Goal: Contribute content

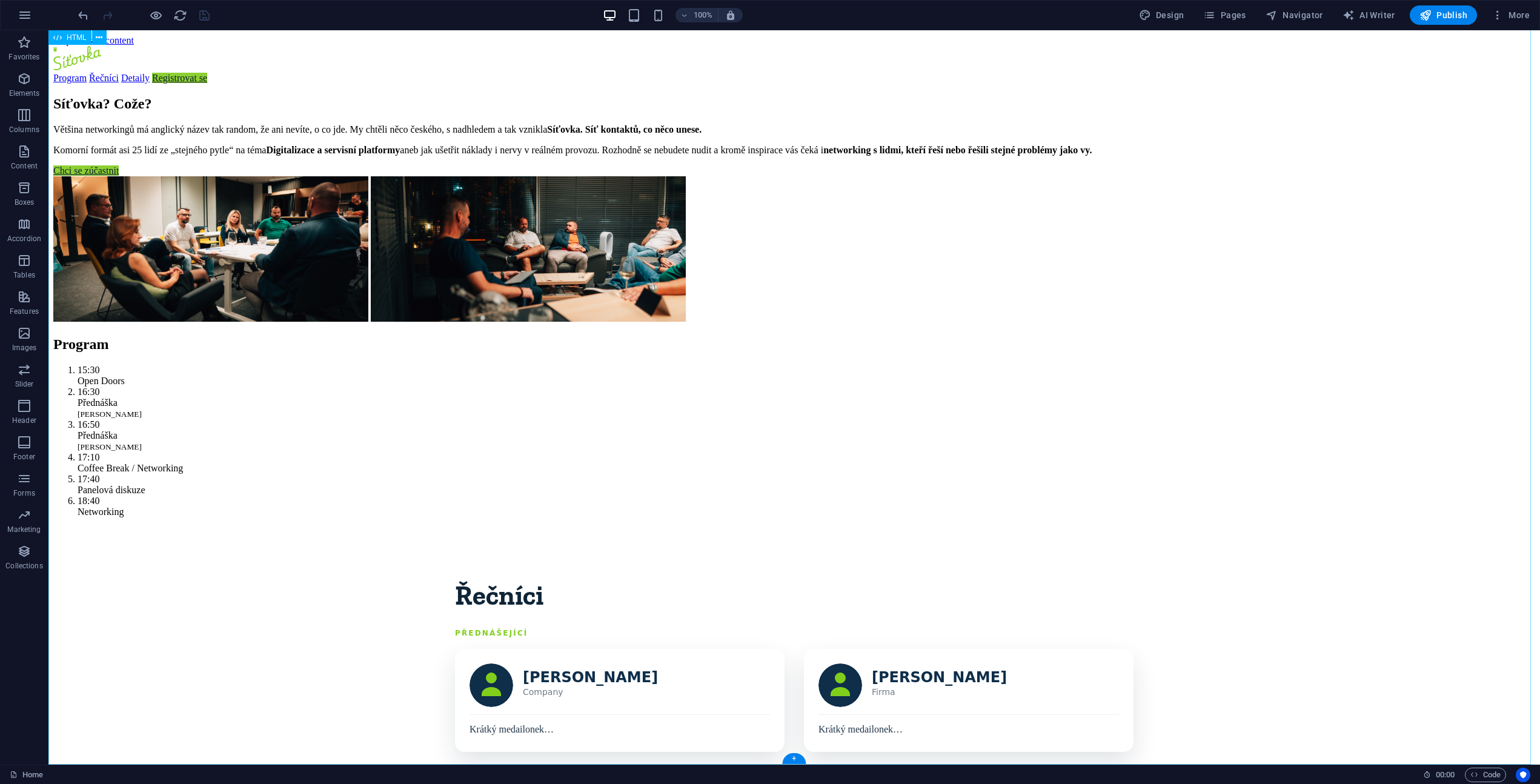
scroll to position [1605, 0]
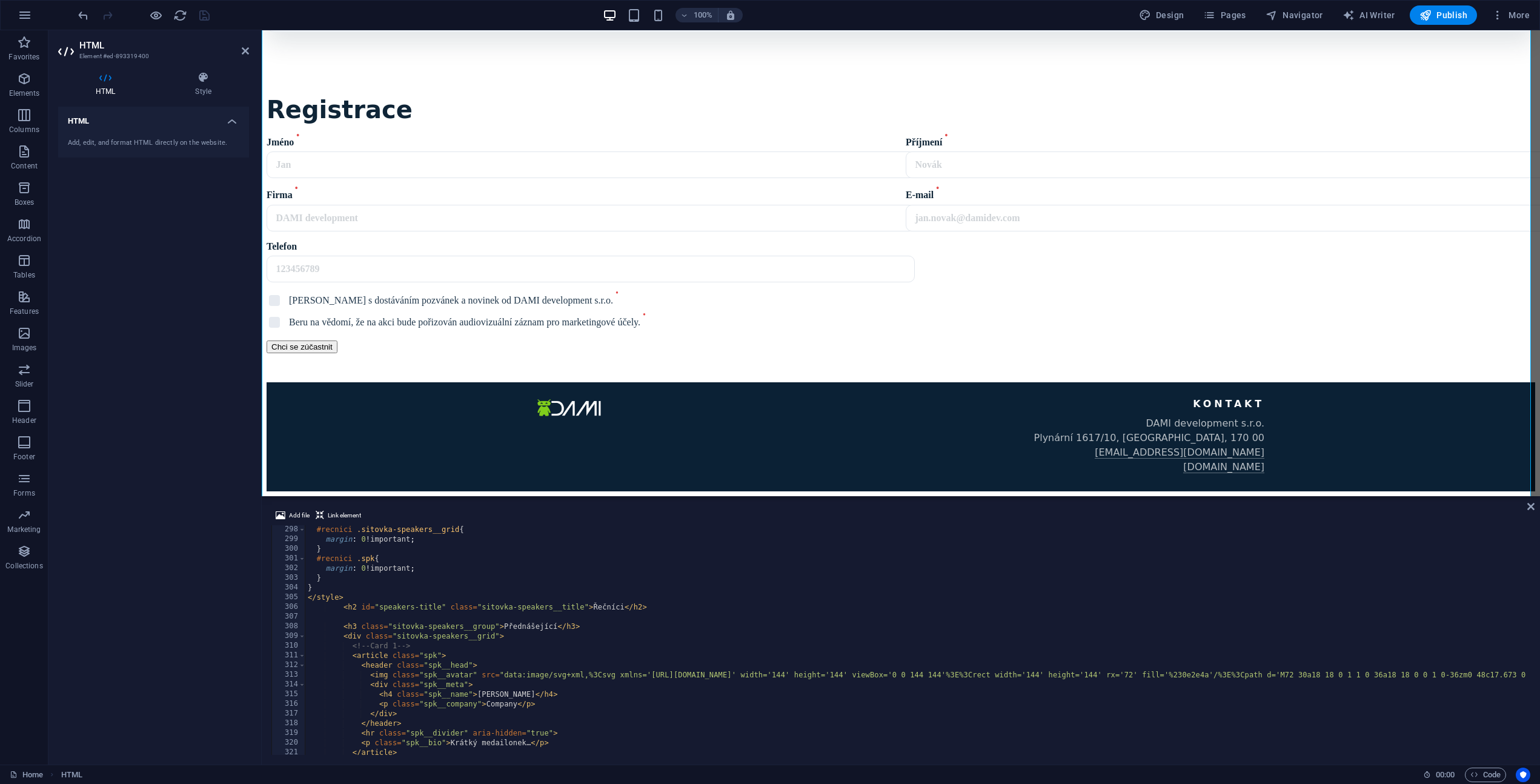
scroll to position [2916, 0]
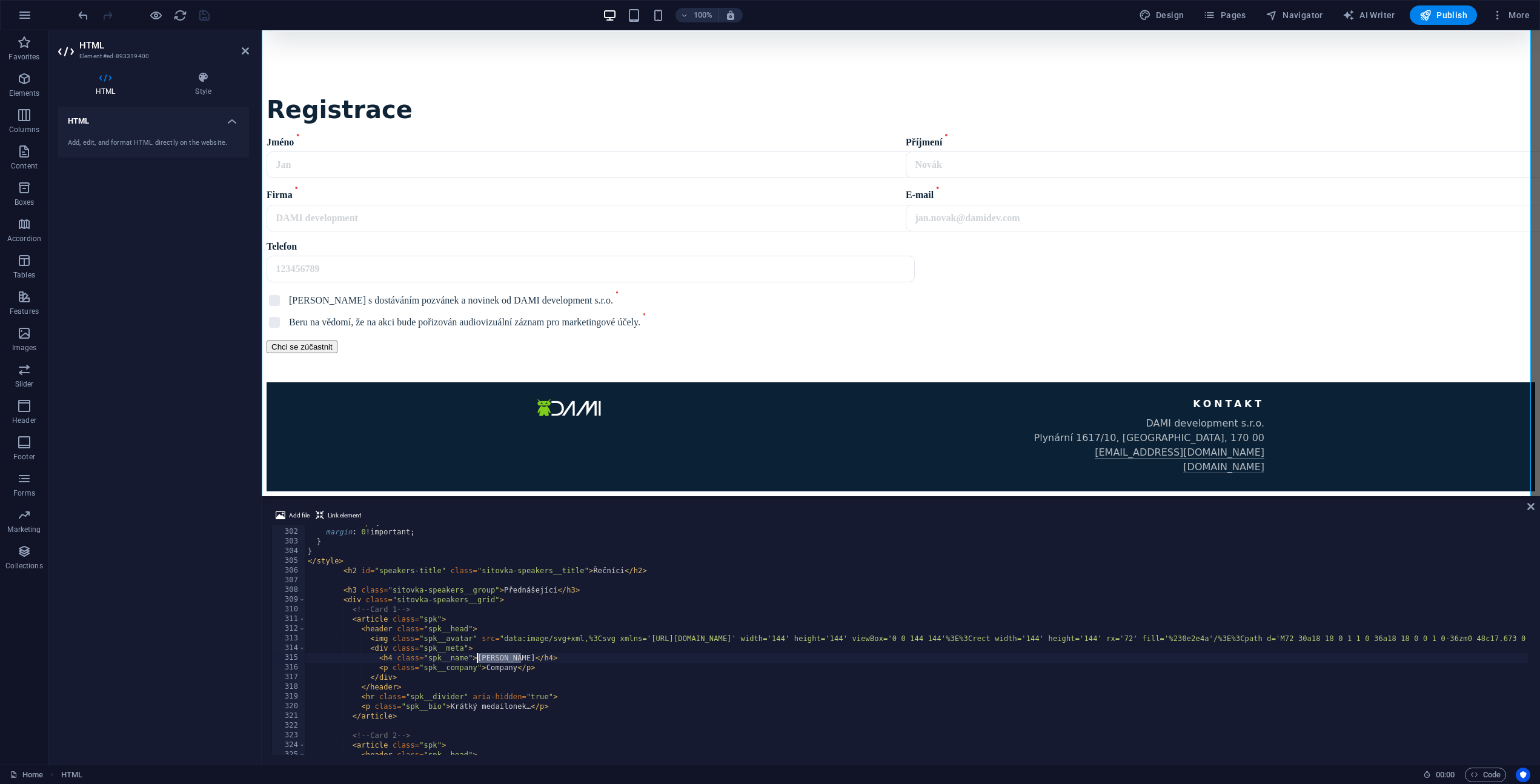
drag, startPoint x: 520, startPoint y: 657, endPoint x: 476, endPoint y: 656, distance: 44.0
click at [476, 656] on div "#recnici .spk { margin : 0 !important ; } } </ style > < h2 id = "speakers-titl…" at bounding box center [1163, 641] width 1717 height 246
click at [511, 666] on div "#recnici .spk { margin : 0 !important ; } } </ style > < h2 id = "speakers-titl…" at bounding box center [1163, 641] width 1717 height 246
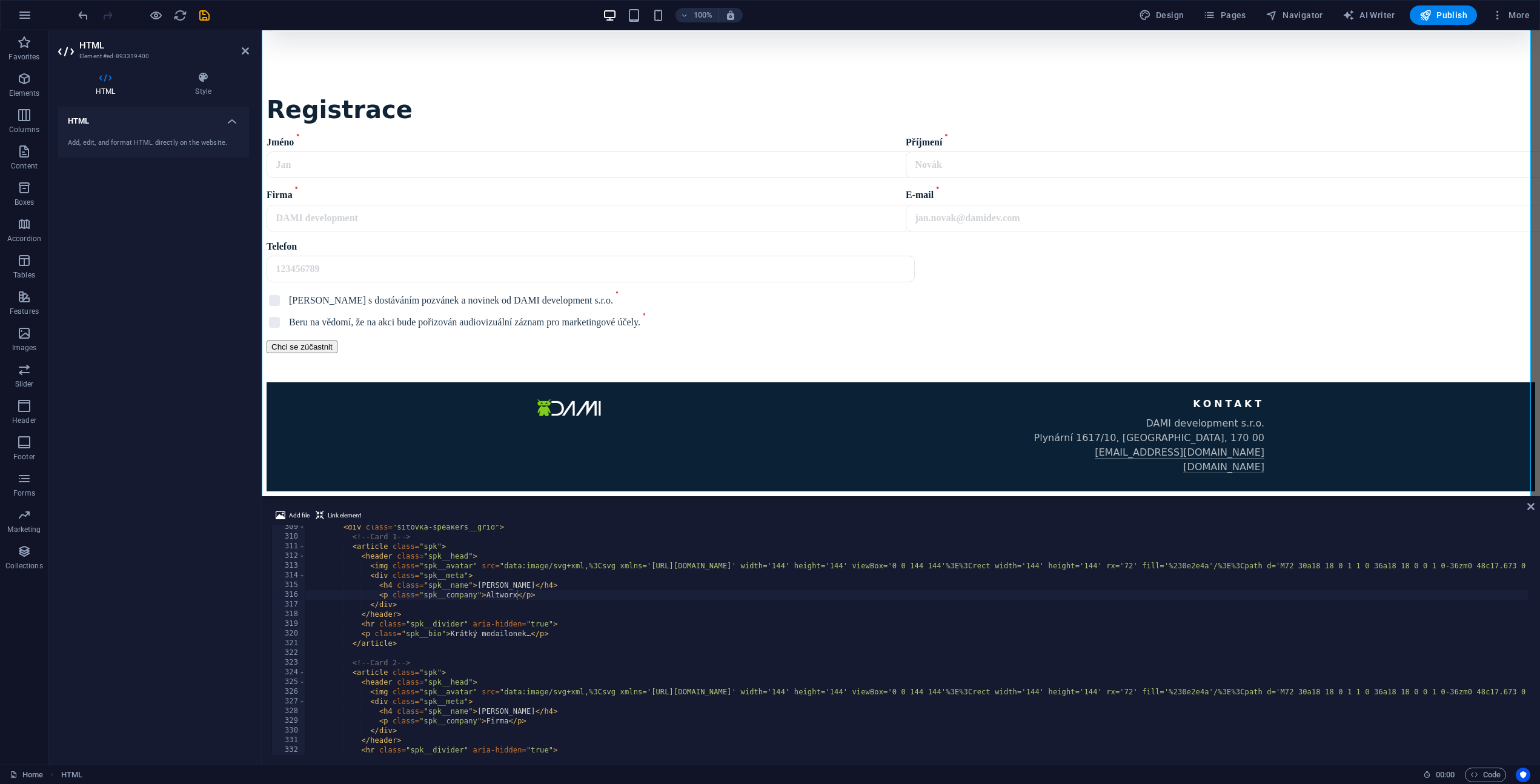
scroll to position [3025, 0]
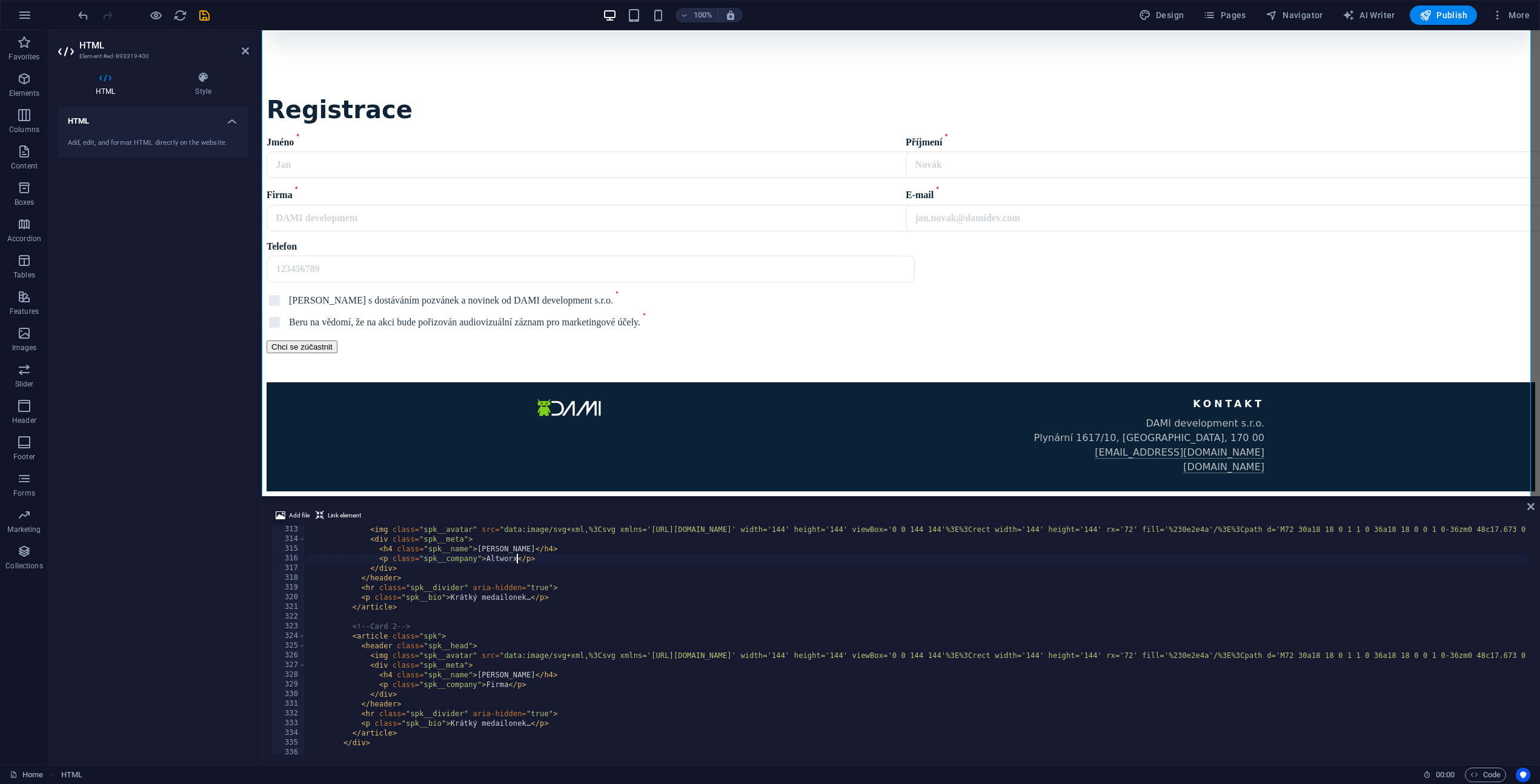
click at [465, 599] on div "< img class = "spk__avatar" src = "data:image/svg+xml,%3Csvg xmlns='[URL][DOMAI…" at bounding box center [1163, 648] width 1717 height 246
drag, startPoint x: 530, startPoint y: 597, endPoint x: 451, endPoint y: 601, distance: 79.1
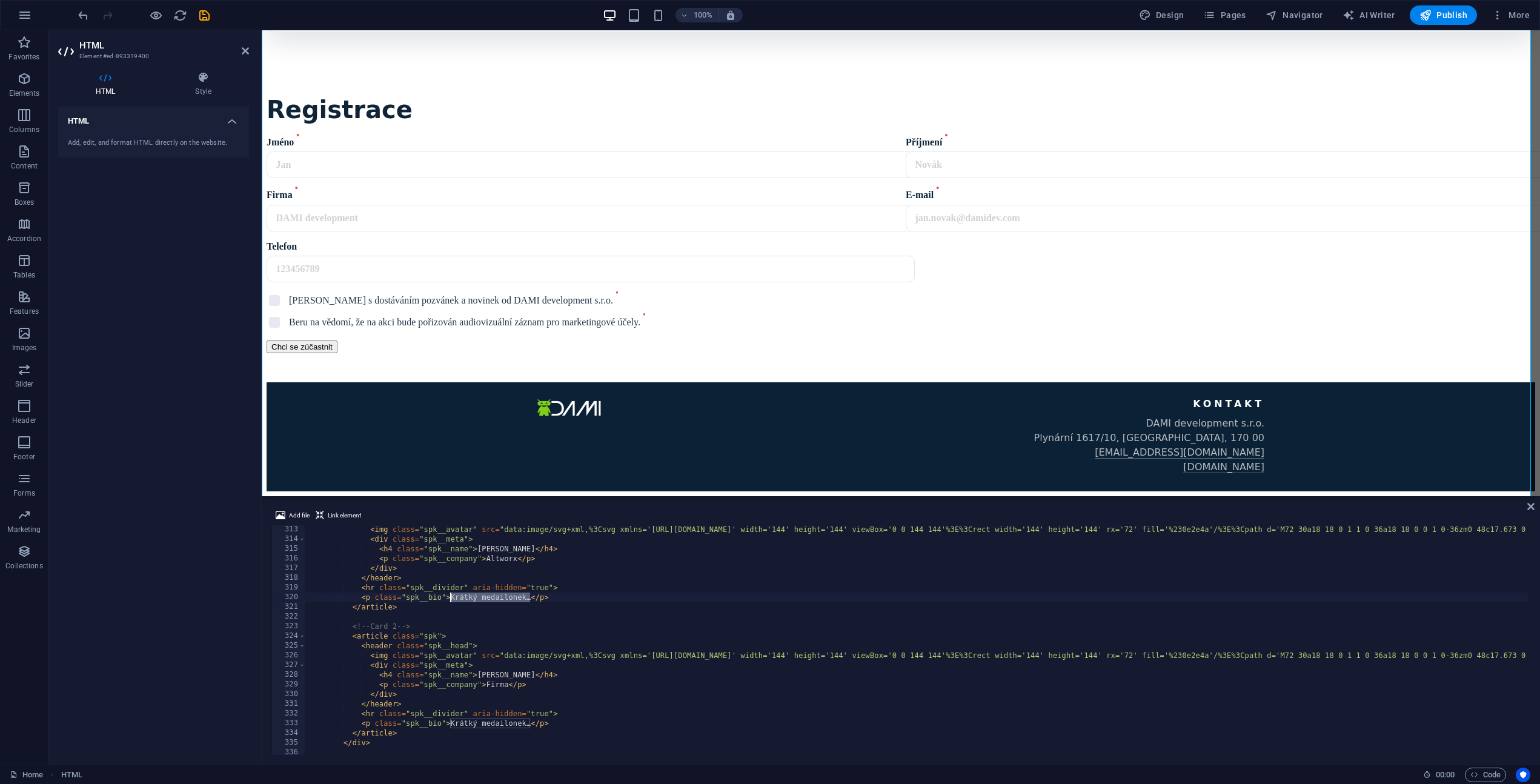
click at [451, 601] on div "< img class = "spk__avatar" src = "data:image/svg+xml,%3Csvg xmlns='[URL][DOMAI…" at bounding box center [1163, 648] width 1717 height 246
paste textarea "[PERSON_NAME] má více než 19 let zkušeností v oblasti bezpečnostních složek, kr…"
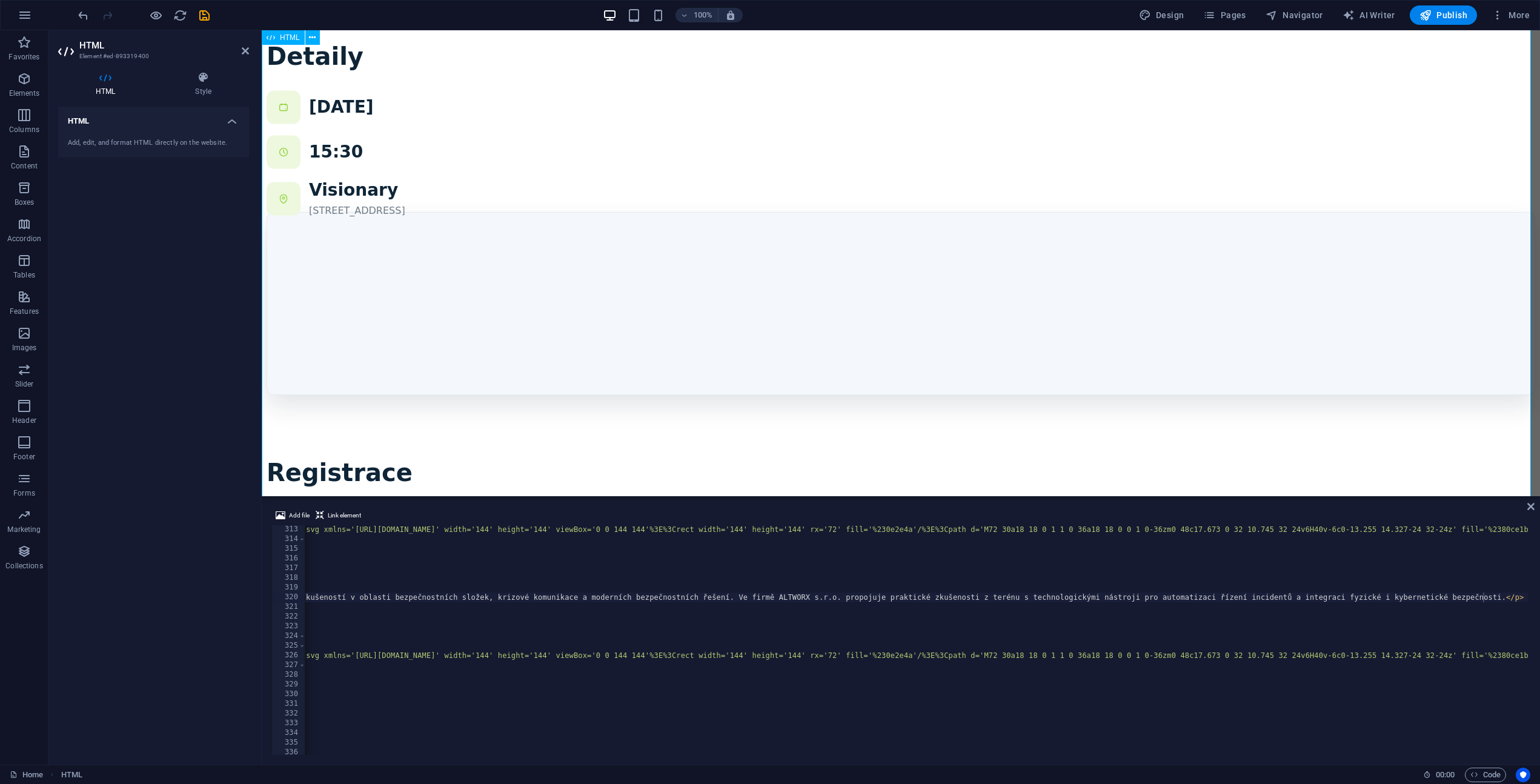
scroll to position [1024, 0]
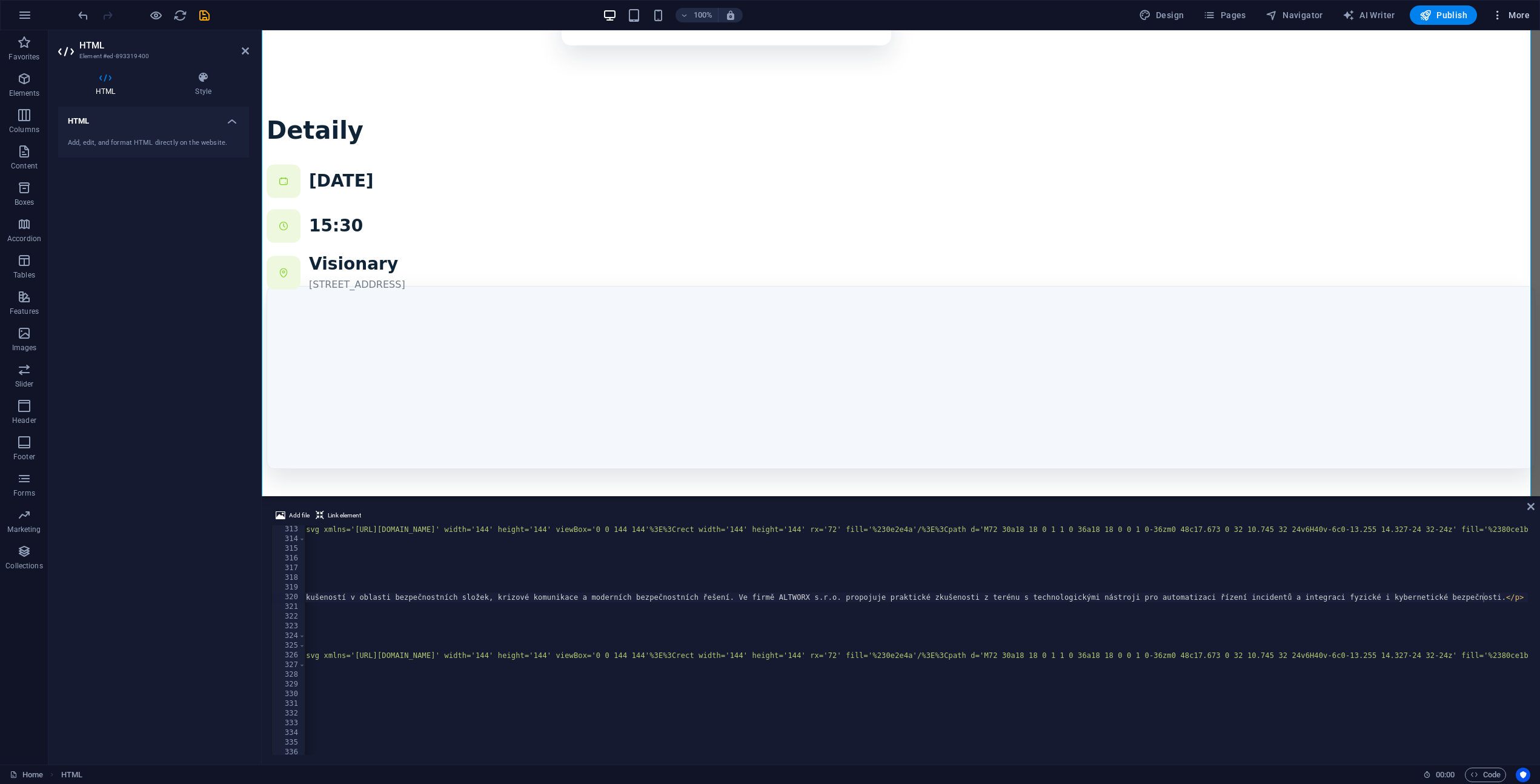
click at [1503, 14] on icon "button" at bounding box center [1498, 15] width 12 height 12
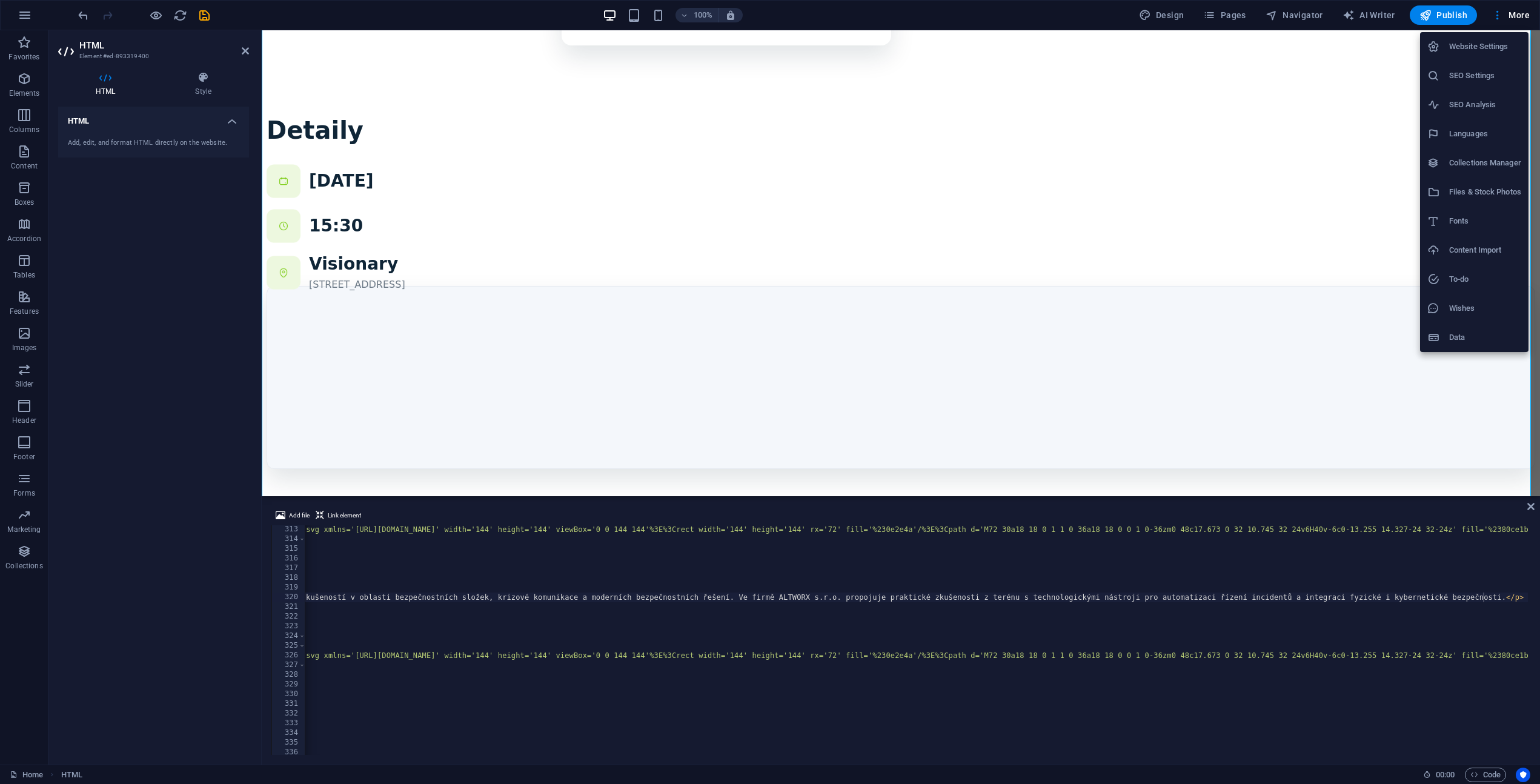
click at [1481, 192] on h6 "Files & Stock Photos" at bounding box center [1485, 192] width 72 height 15
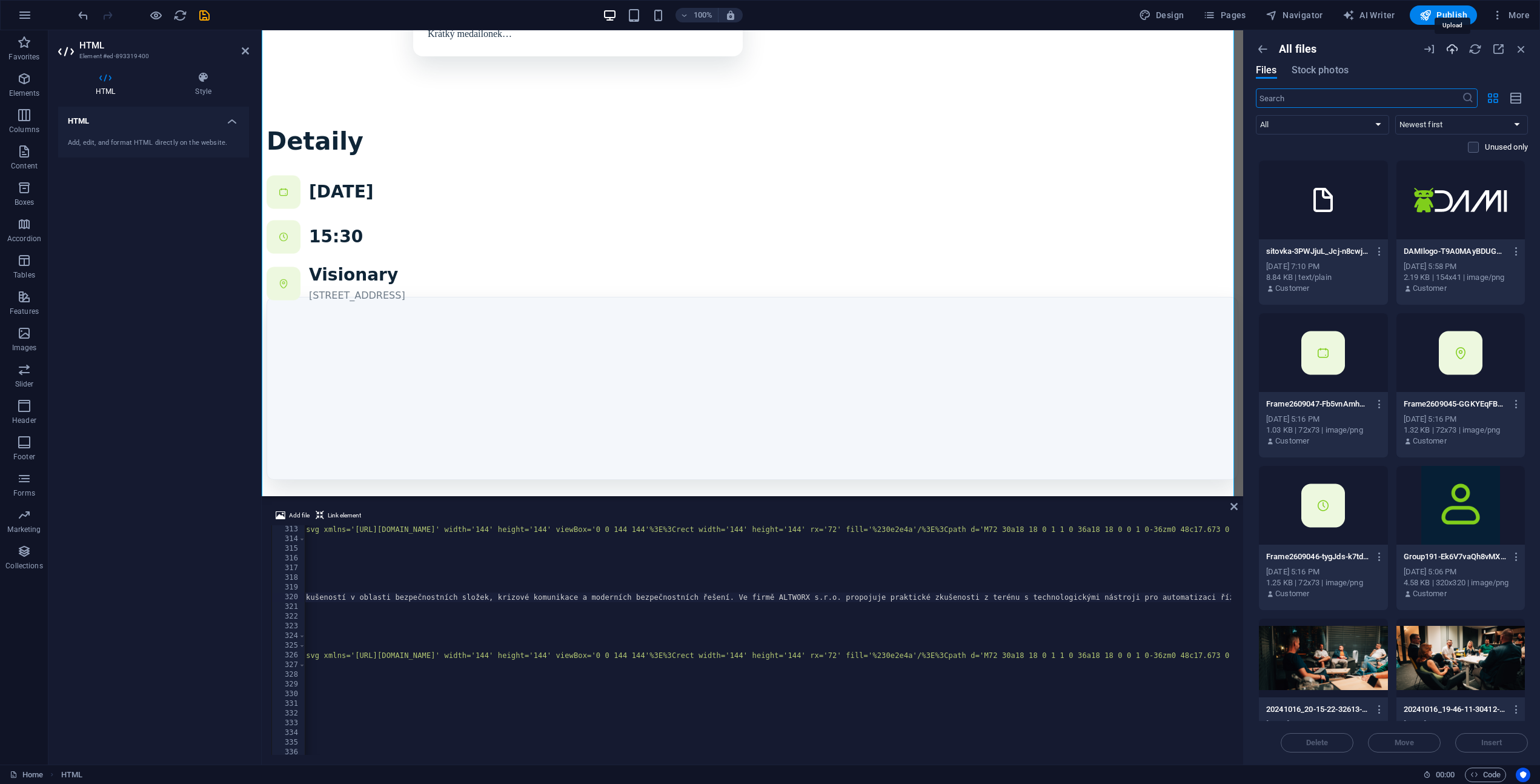
click at [1449, 48] on icon "button" at bounding box center [1452, 48] width 13 height 13
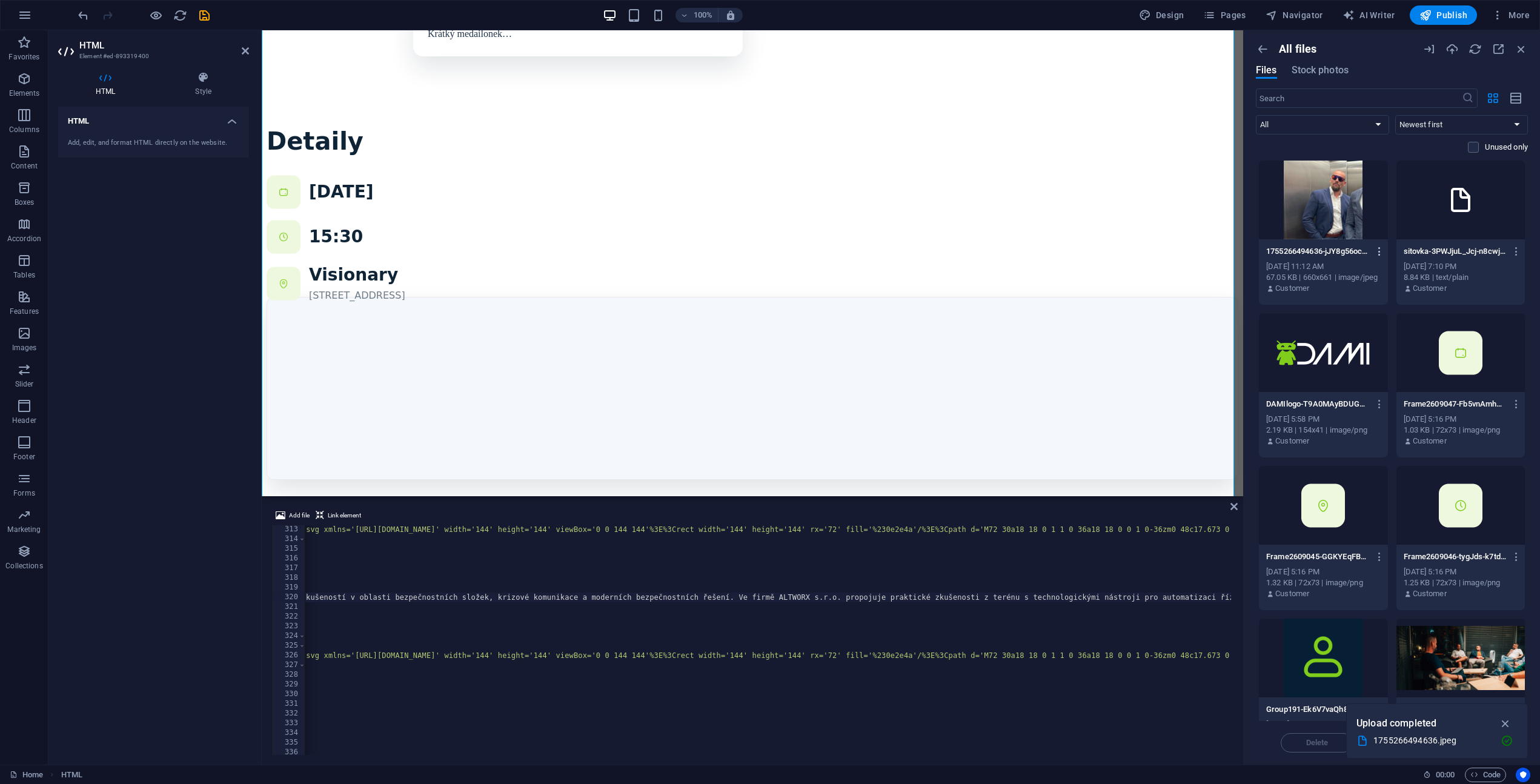
click at [1379, 253] on icon "button" at bounding box center [1380, 251] width 12 height 11
click at [1381, 316] on h6 "Get link" at bounding box center [1386, 311] width 51 height 15
click at [652, 605] on div "< img class = "spk__avatar" src = "data:image/svg+xml,%3Csvg xmlns='[URL][DOMAI…" at bounding box center [867, 648] width 1717 height 246
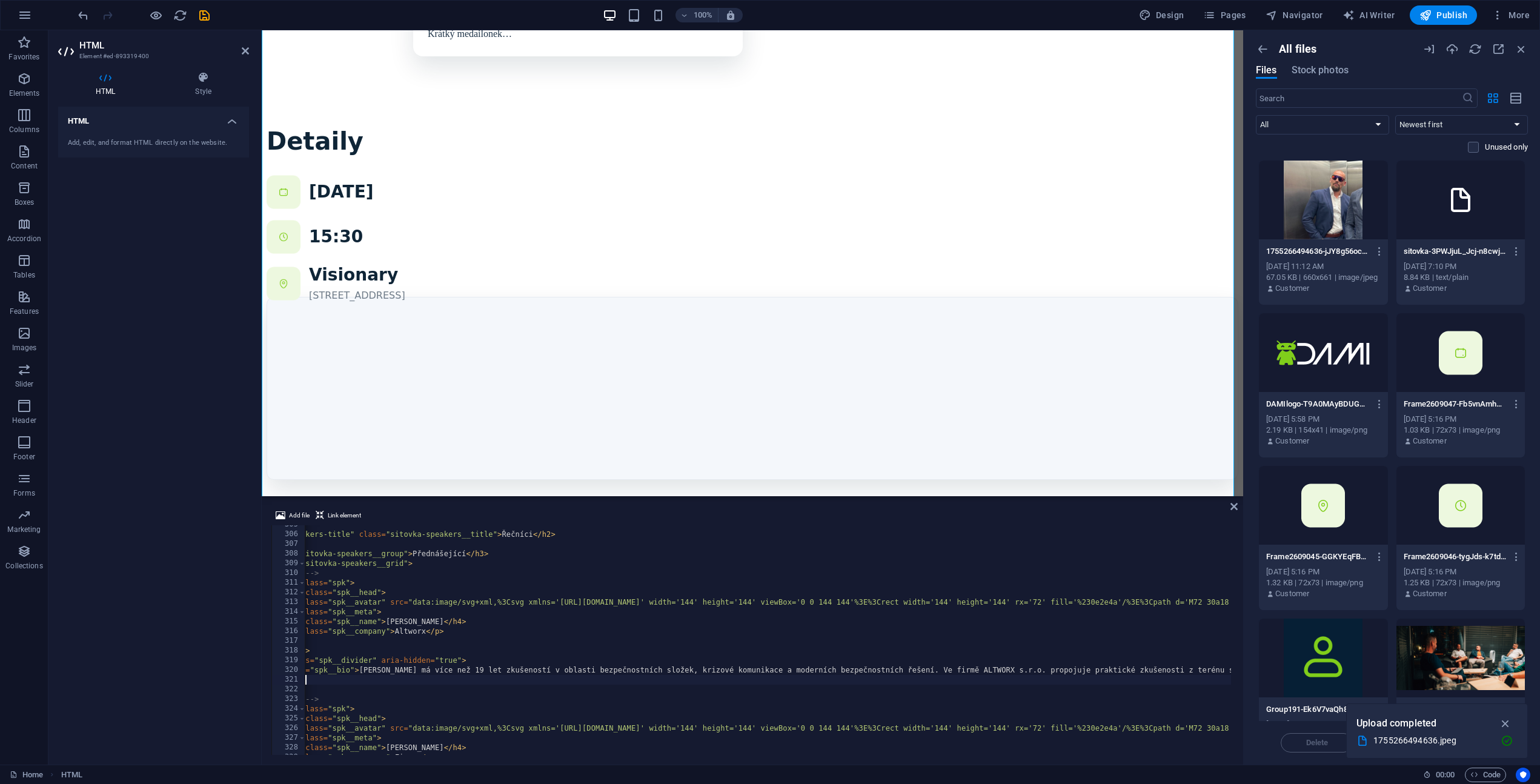
scroll to position [2952, 0]
drag, startPoint x: 413, startPoint y: 603, endPoint x: 676, endPoint y: 603, distance: 263.0
click at [676, 603] on div "</ style > < h2 id = "speakers-title" class = "sitovka-speakers__title" > Řeční…" at bounding box center [1072, 643] width 1717 height 246
paste textarea "[URL][DOMAIN_NAME]' width='144' height='144' viewBox='0 0 144 144'%3E%3Crect wi…"
click at [718, 641] on div "</ style > < h2 id = "speakers-title" class = "sitovka-speakers__title" > Řeční…" at bounding box center [1132, 643] width 1837 height 246
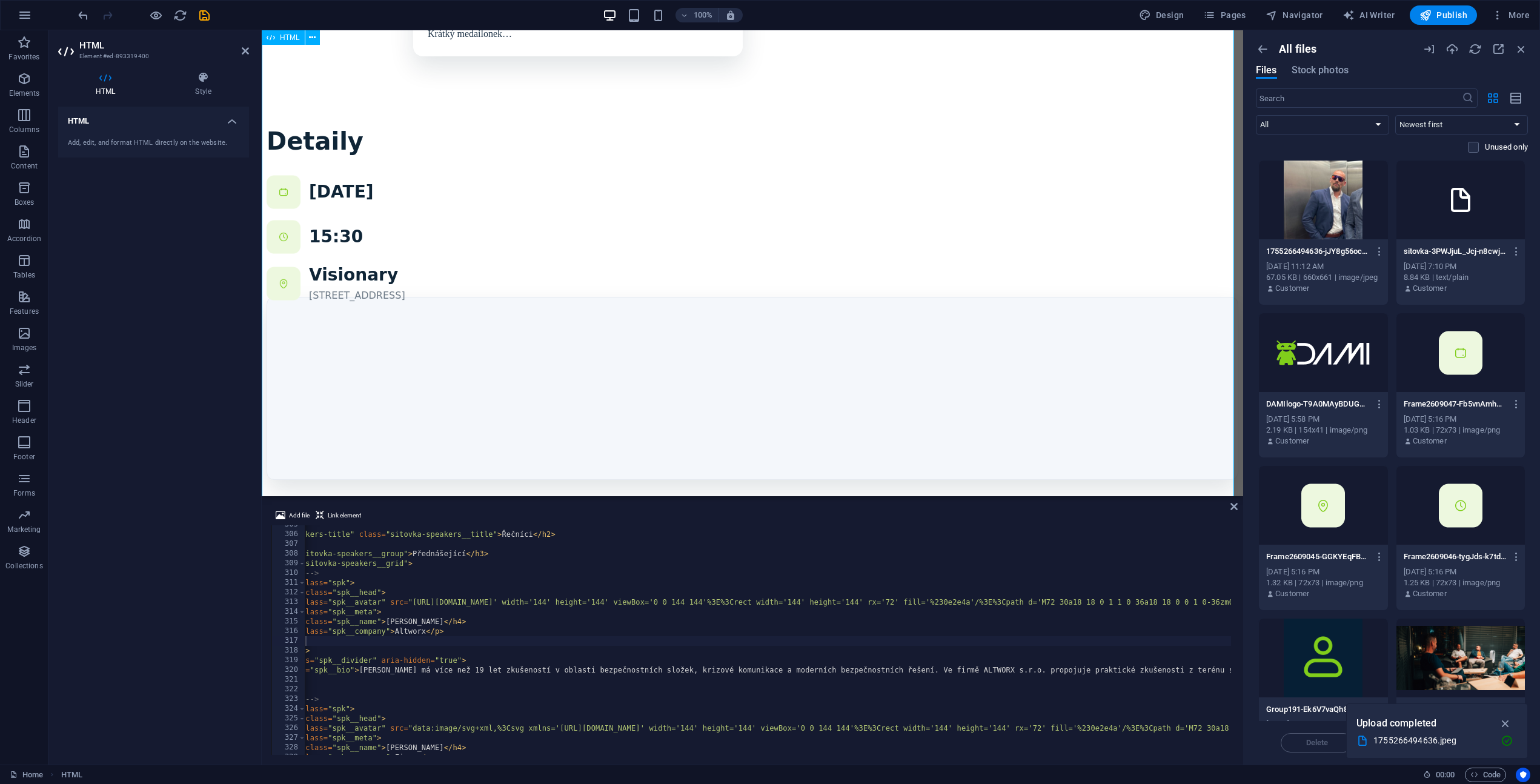
drag, startPoint x: 559, startPoint y: 602, endPoint x: 673, endPoint y: 602, distance: 114.0
click at [673, 602] on div "</ style > < h2 id = "speakers-title" class = "sitovka-speakers__title" > Řeční…" at bounding box center [1072, 643] width 1717 height 246
paste textarea "s://[DOMAIN_NAME][URL]' width='144' height='144' viewBox='0 0 144 144'%3E%3Crec…"
click at [689, 637] on div "</ style > < h2 id = "speakers-title" class = "sitovka-speakers__title" > Řeční…" at bounding box center [1206, 643] width 1984 height 246
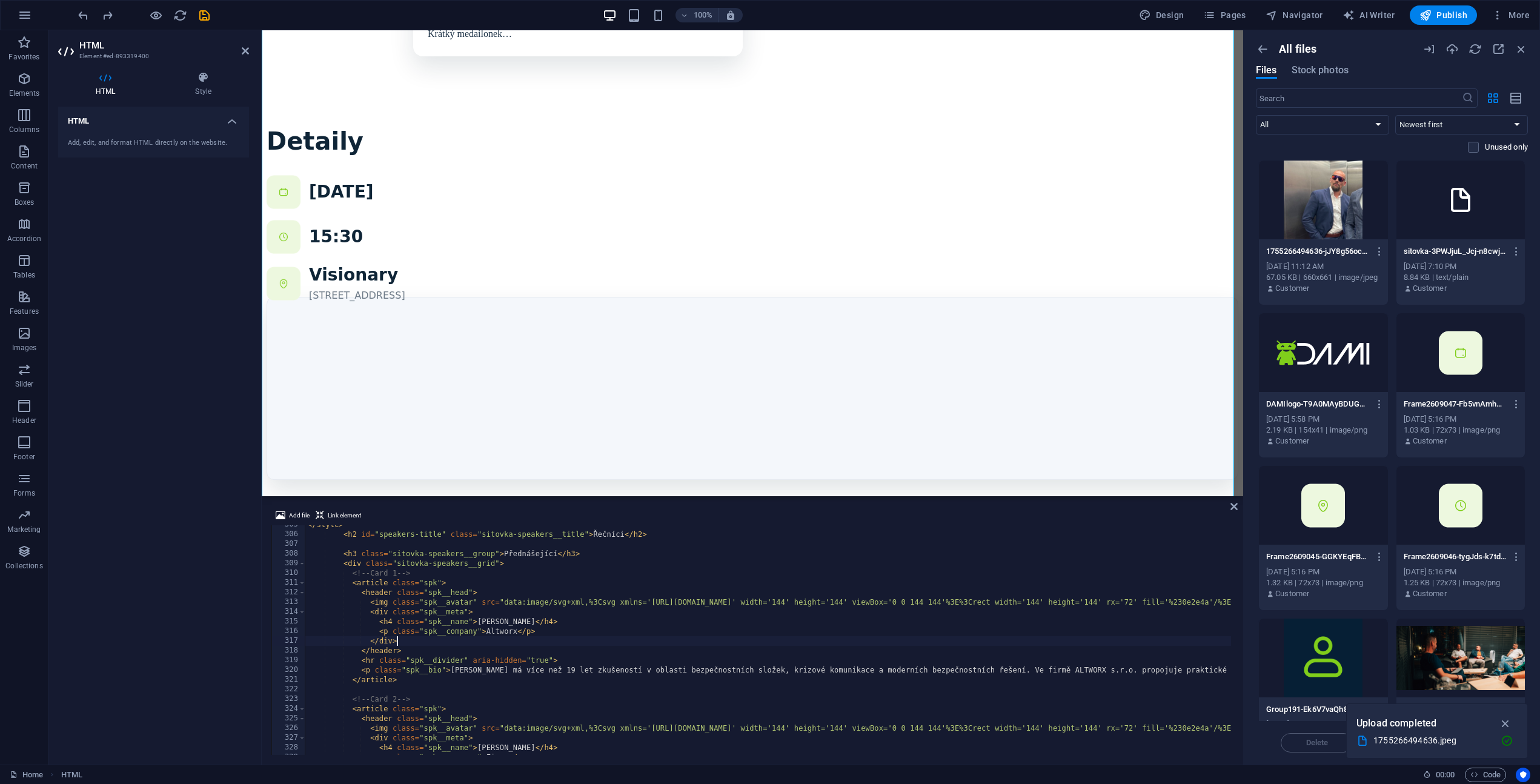
scroll to position [0, 0]
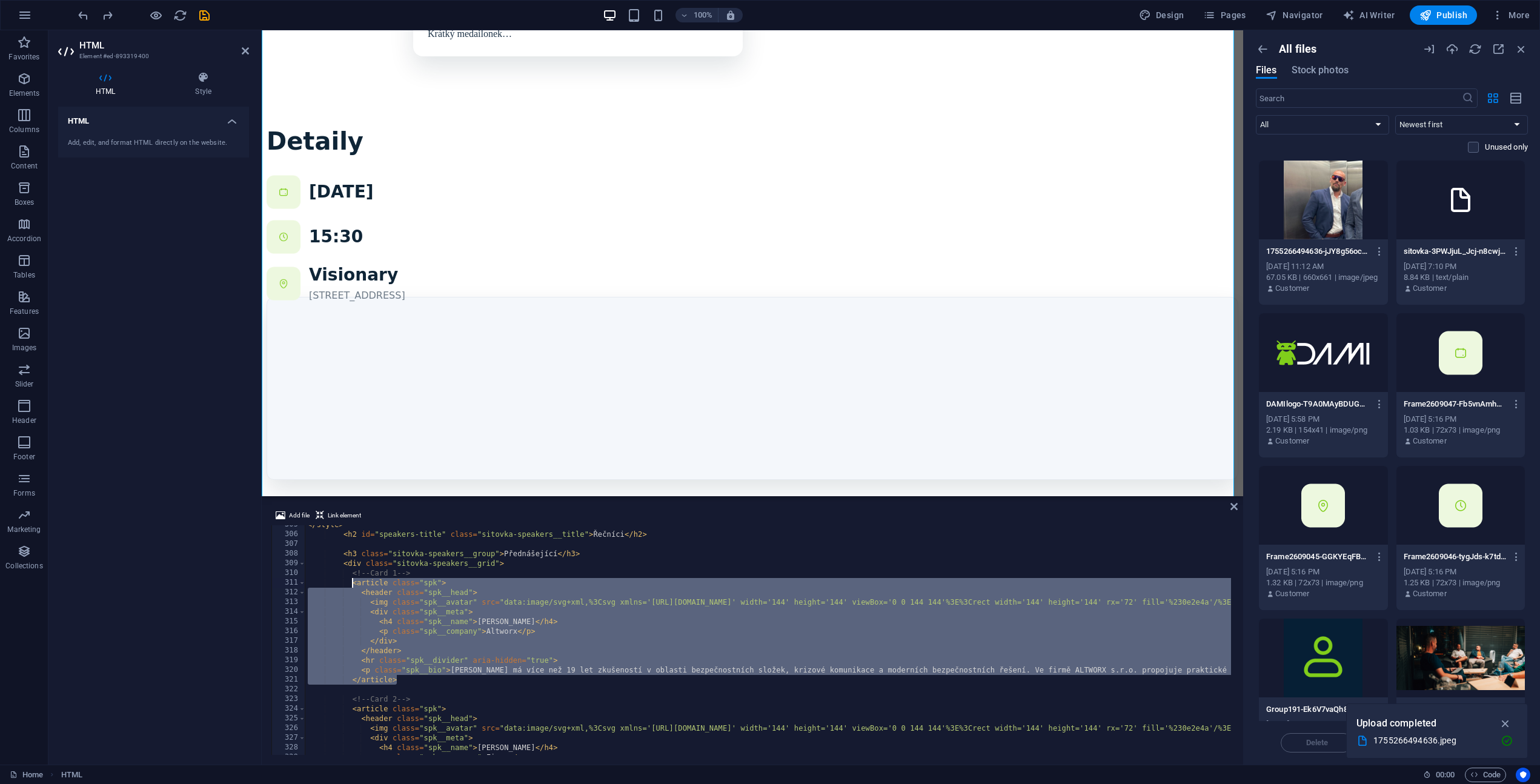
drag, startPoint x: 406, startPoint y: 677, endPoint x: 353, endPoint y: 581, distance: 109.7
click at [353, 581] on div "</ style > < h2 id = "speakers-title" class = "sitovka-speakers__title" > Řeční…" at bounding box center [1163, 643] width 1717 height 246
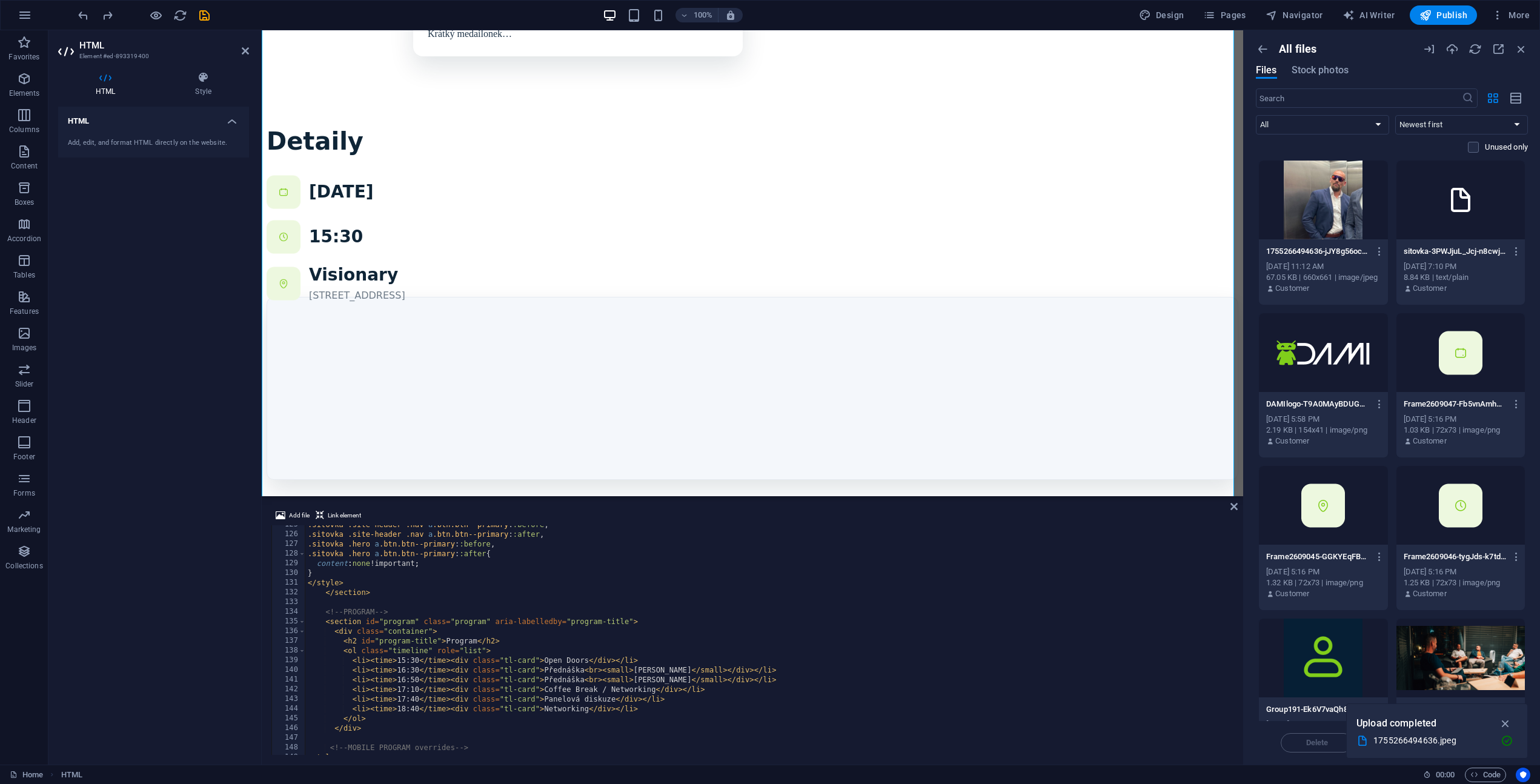
scroll to position [1207, 0]
drag, startPoint x: 583, startPoint y: 670, endPoint x: 545, endPoint y: 667, distance: 38.1
click at [545, 667] on div ".sitovka .site-header .nav a .btn.btn--primary : :before , .sitovka .site-heade…" at bounding box center [1163, 643] width 1717 height 246
paste textarea "Nový přístup k propojení fyzického a kybernetického svět"
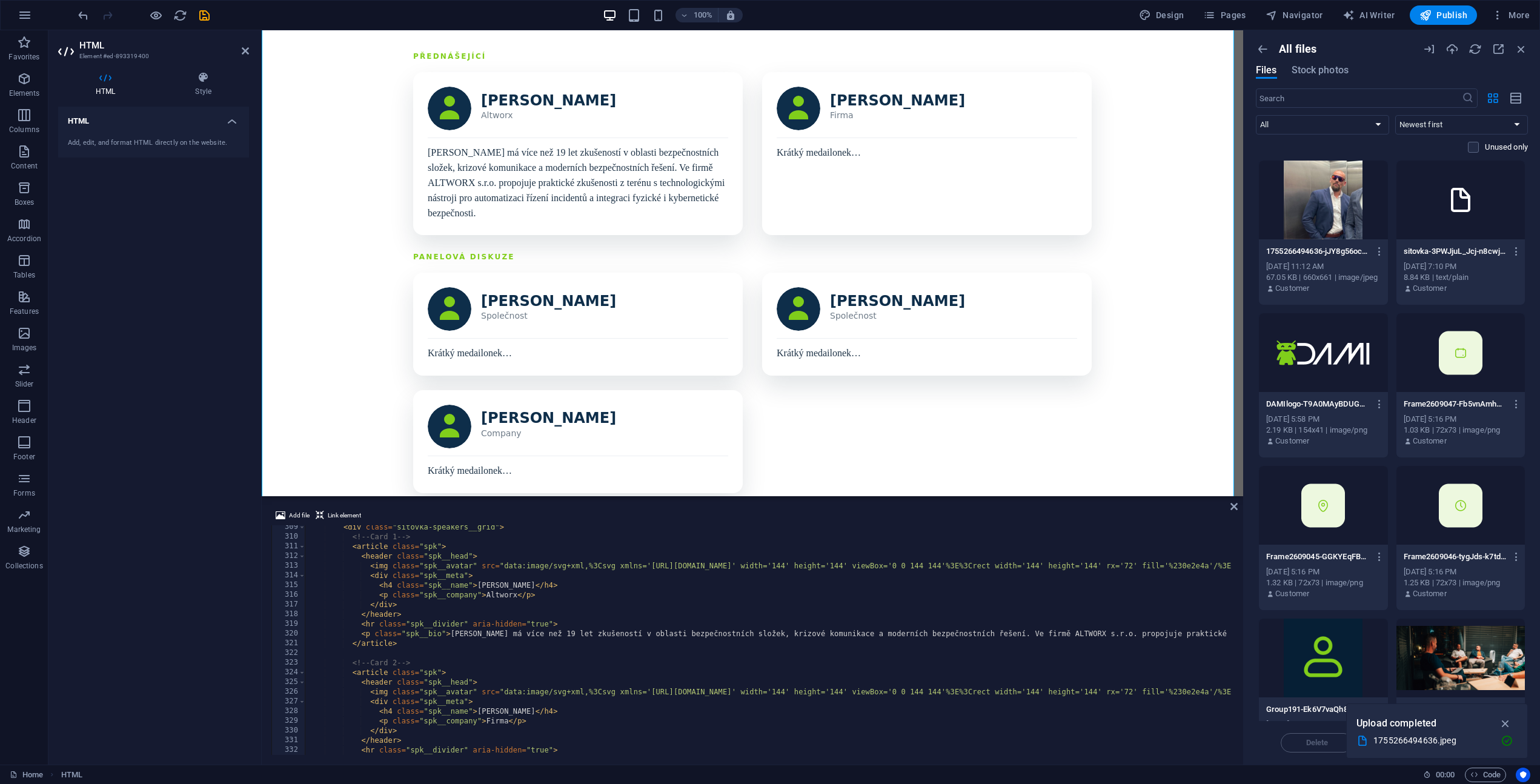
scroll to position [2989, 0]
drag, startPoint x: 372, startPoint y: 564, endPoint x: 760, endPoint y: 564, distance: 388.0
click at [760, 564] on div "< div class = "sitovka-speakers__grid" > <!-- Card 1 --> < article class = "spk…" at bounding box center [1163, 646] width 1717 height 246
click at [1383, 248] on icon "button" at bounding box center [1380, 251] width 12 height 11
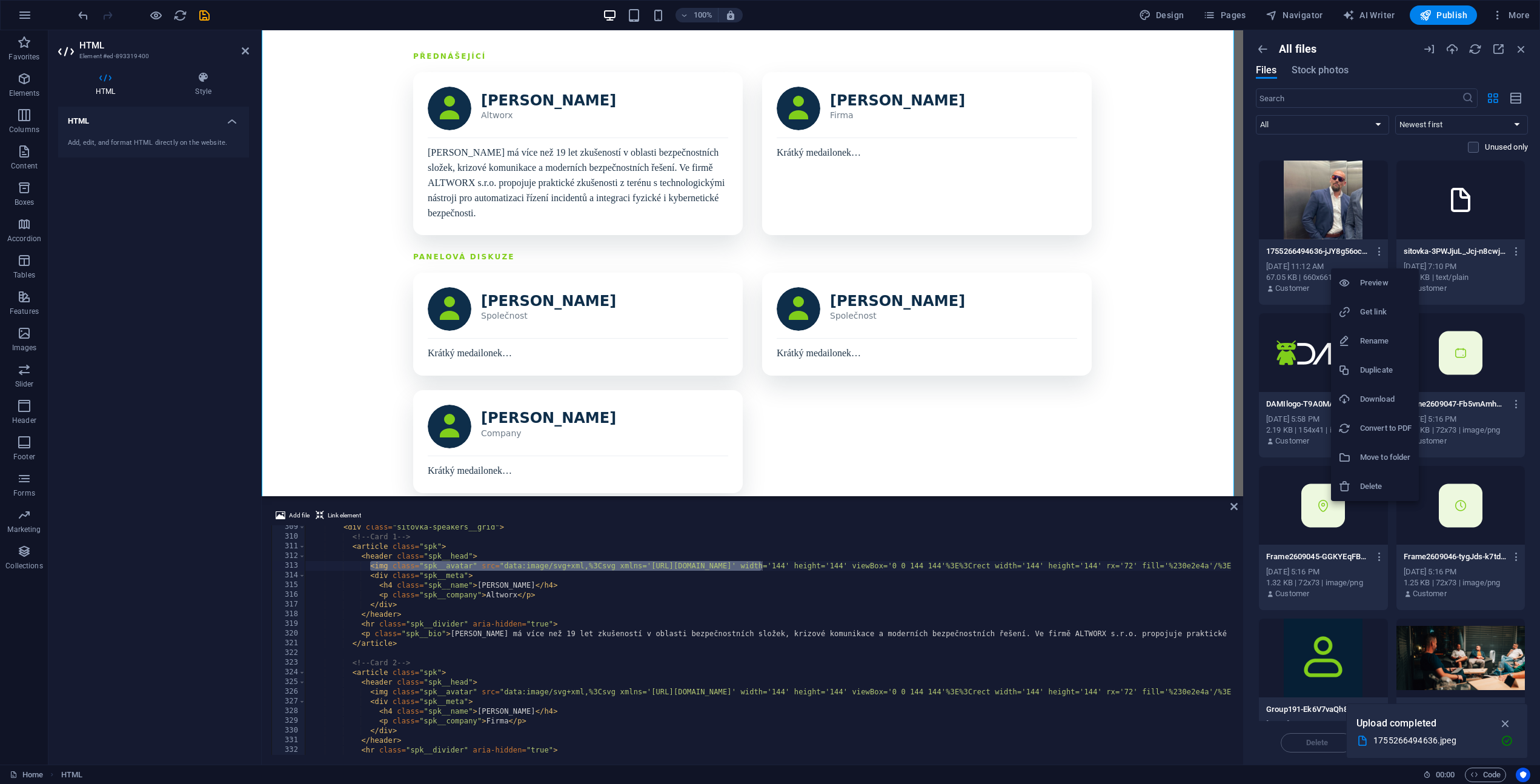
click at [1376, 308] on h6 "Get link" at bounding box center [1386, 311] width 51 height 15
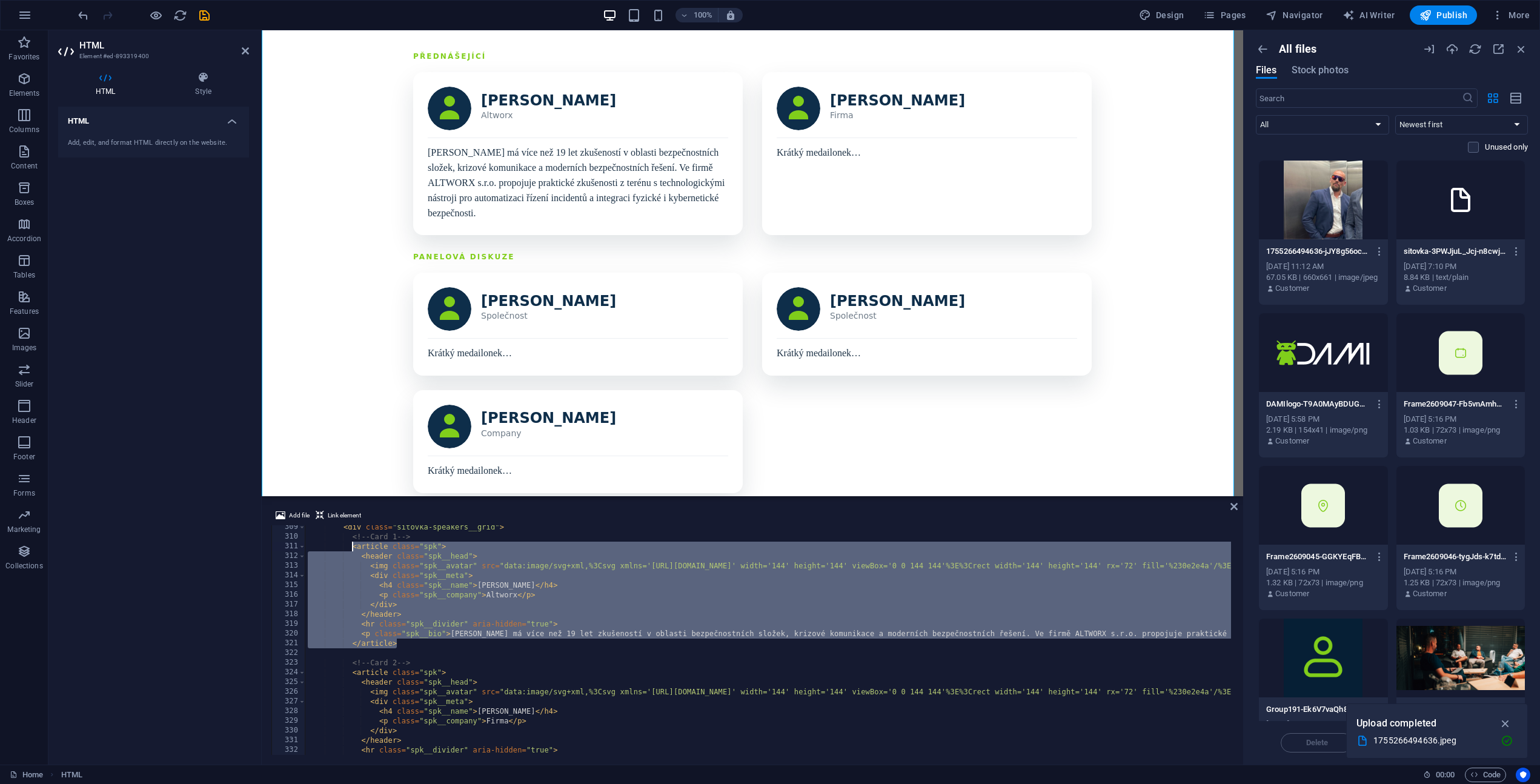
drag, startPoint x: 403, startPoint y: 645, endPoint x: 353, endPoint y: 547, distance: 110.0
click at [353, 547] on div "< div class = "sitovka-speakers__grid" > <!-- Card 1 --> < article class = "spk…" at bounding box center [1163, 646] width 1717 height 246
type textarea "<article class="spk"> <header class="spk__head">"
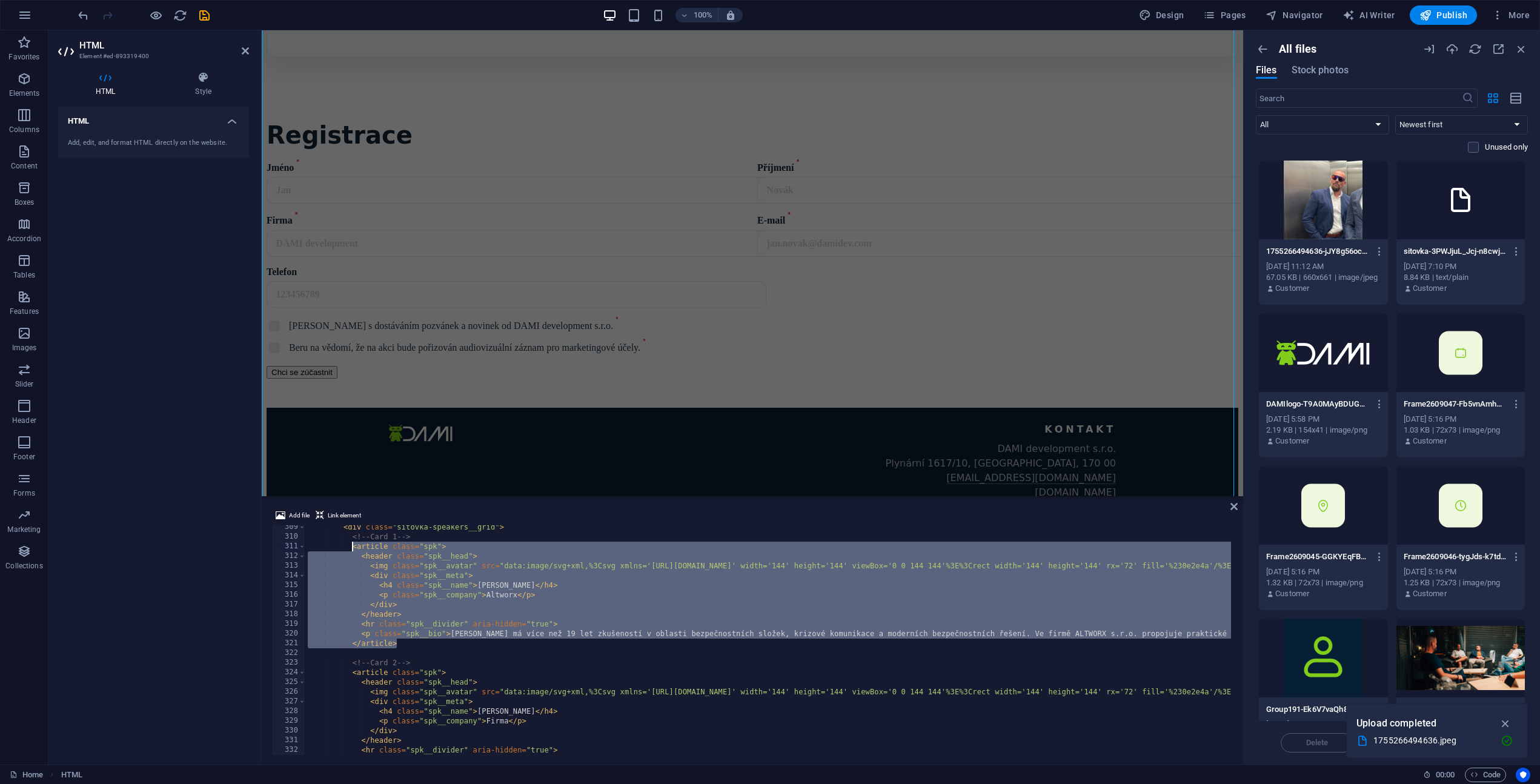
scroll to position [3231, 0]
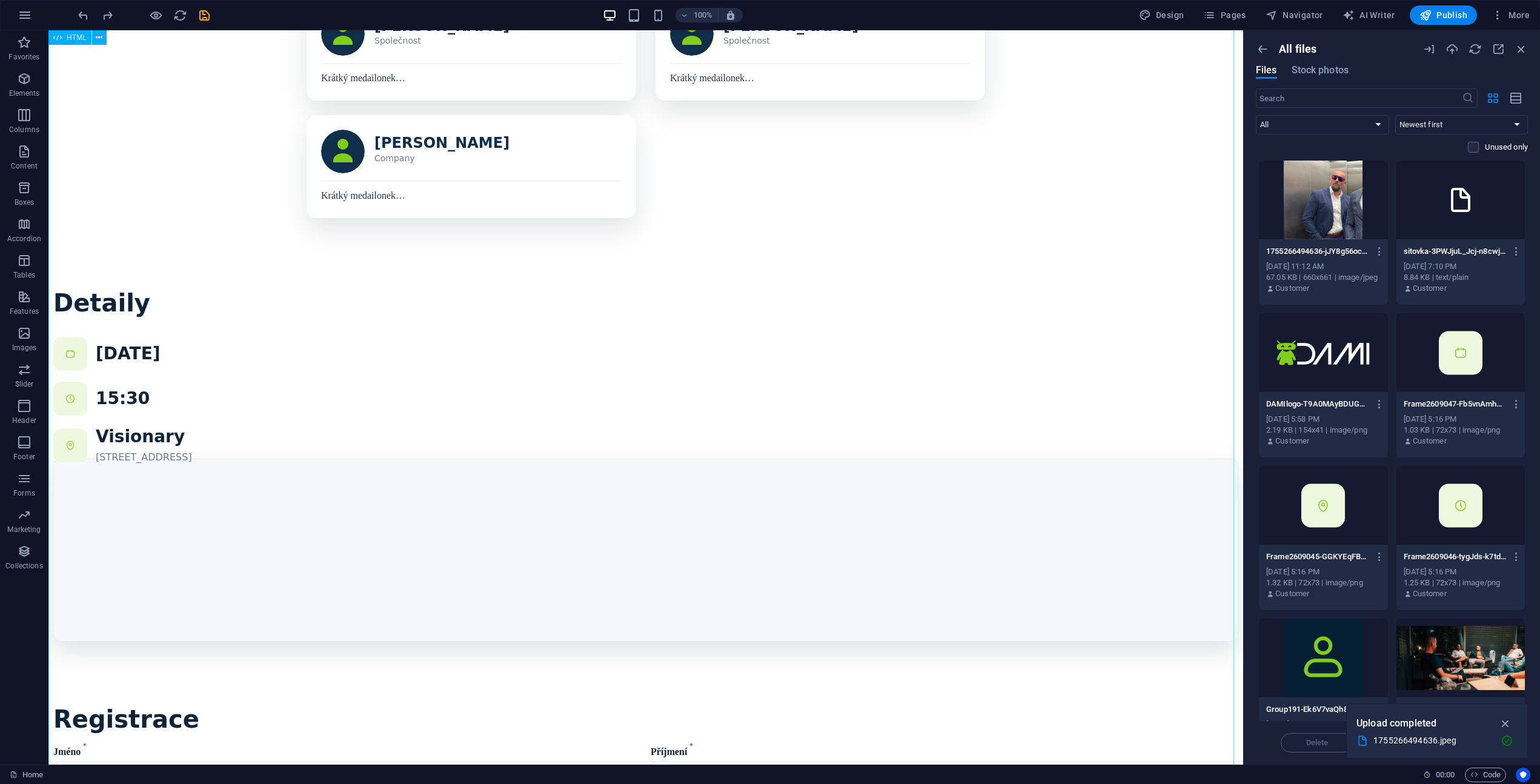
scroll to position [799, 0]
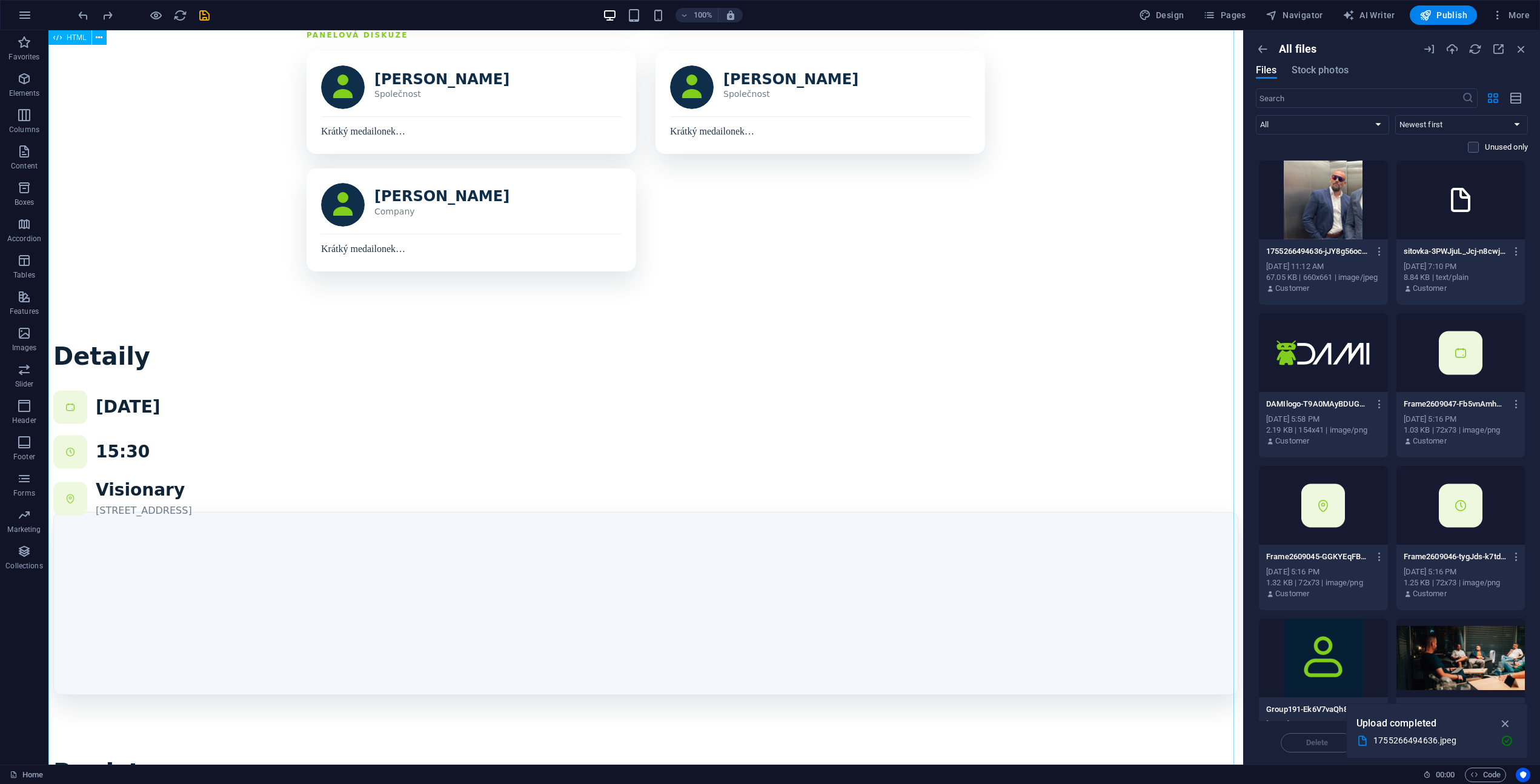
click at [249, 442] on div "Program Řečníci Detaily Registrovat se [GEOGRAPHIC_DATA]? Cože? Většina network…" at bounding box center [646, 201] width 1185 height 1906
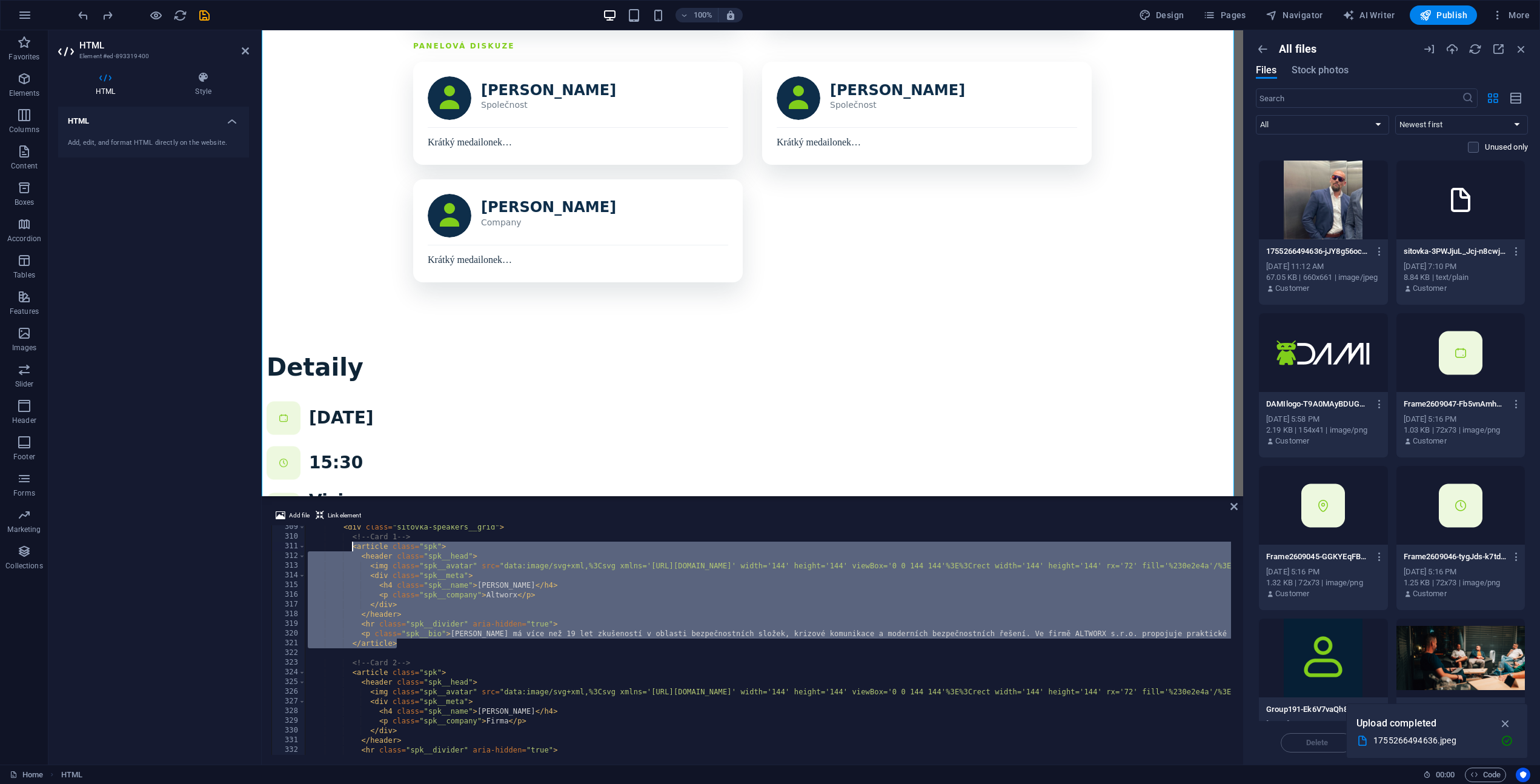
click at [543, 586] on div "< div class = "sitovka-speakers__grid" > <!-- Card 1 --> < article class = "spk…" at bounding box center [1163, 646] width 1717 height 246
drag, startPoint x: 398, startPoint y: 632, endPoint x: 348, endPoint y: 548, distance: 97.8
click at [348, 548] on div "< div class = "sitovka-speakers__grid" > <!-- Card 1 --> < article class = "spk…" at bounding box center [1163, 646] width 1717 height 246
click at [363, 559] on div "< div class = "sitovka-speakers__grid" > <!-- Card 1 --> < article class = "spk…" at bounding box center [1163, 646] width 1717 height 246
drag, startPoint x: 398, startPoint y: 645, endPoint x: 354, endPoint y: 549, distance: 105.6
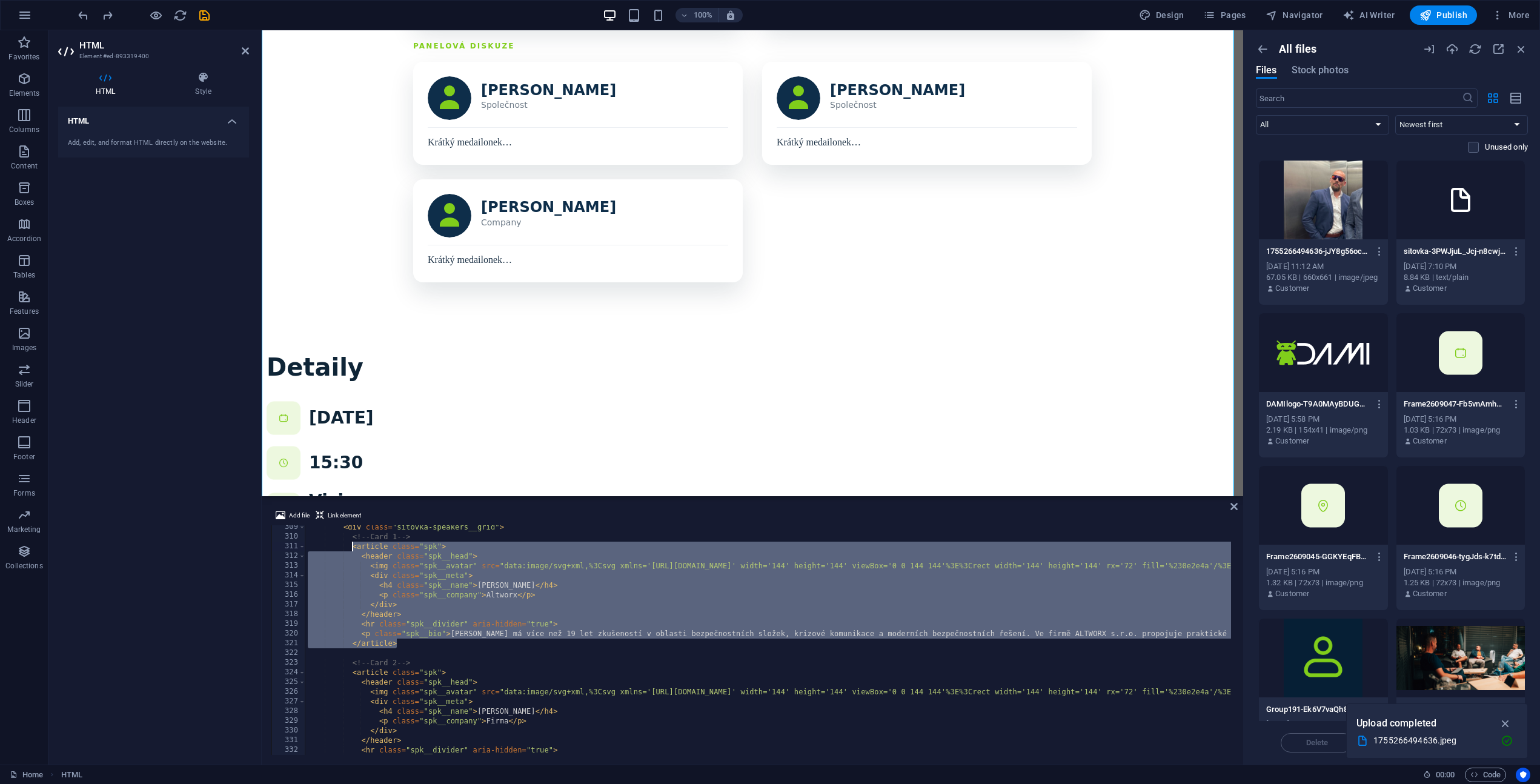
click at [354, 549] on div "< div class = "sitovka-speakers__grid" > <!-- Card 1 --> < article class = "spk…" at bounding box center [1163, 646] width 1717 height 246
paste textarea "</article"
type textarea "</article>"
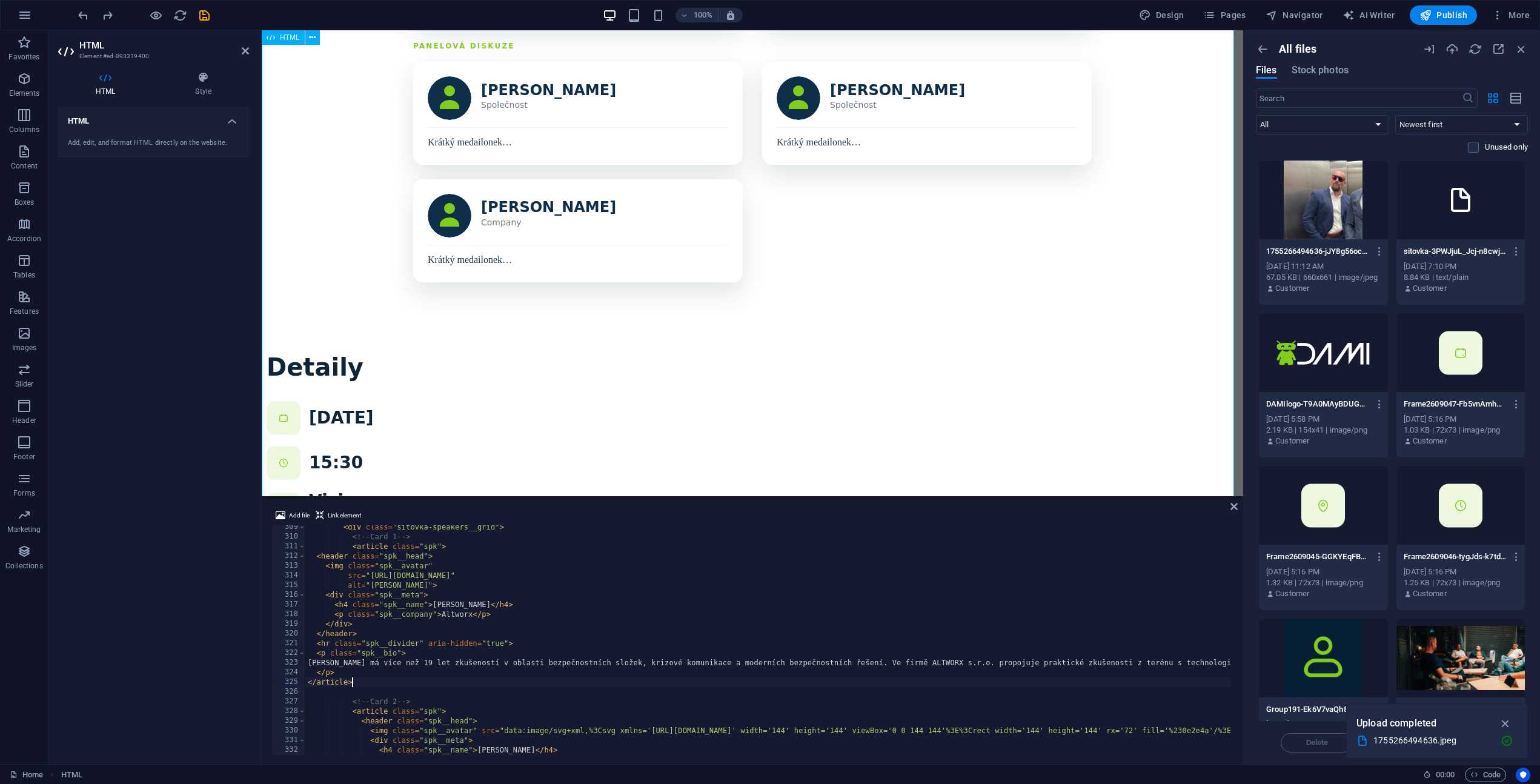
click at [295, 408] on div "Program Řečníci Detaily Registrovat se [GEOGRAPHIC_DATA]? Cože? Většina network…" at bounding box center [752, 206] width 972 height 1917
drag, startPoint x: 1234, startPoint y: 509, endPoint x: 1152, endPoint y: 482, distance: 86.3
click at [1234, 509] on icon at bounding box center [1234, 507] width 8 height 10
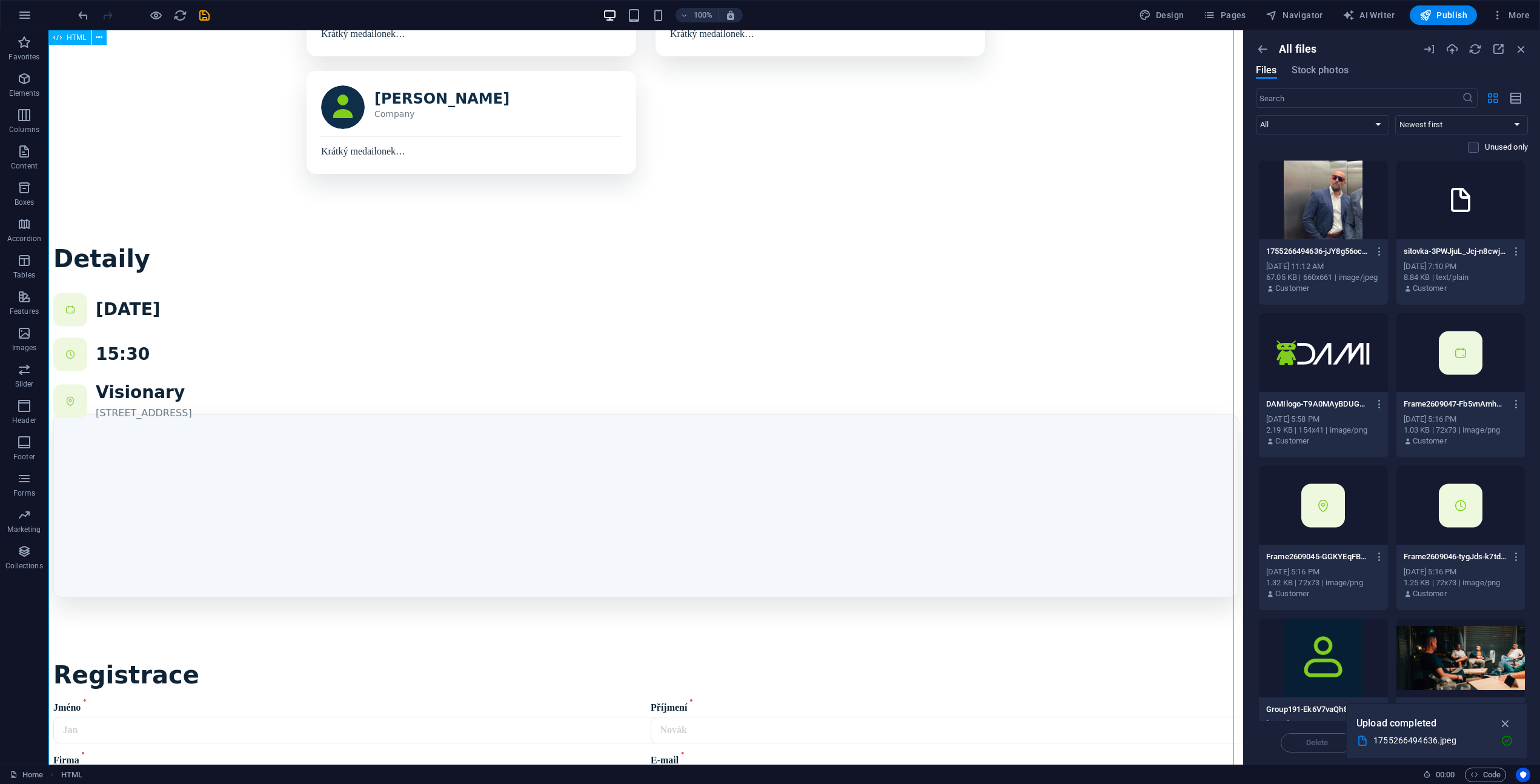
scroll to position [902, 0]
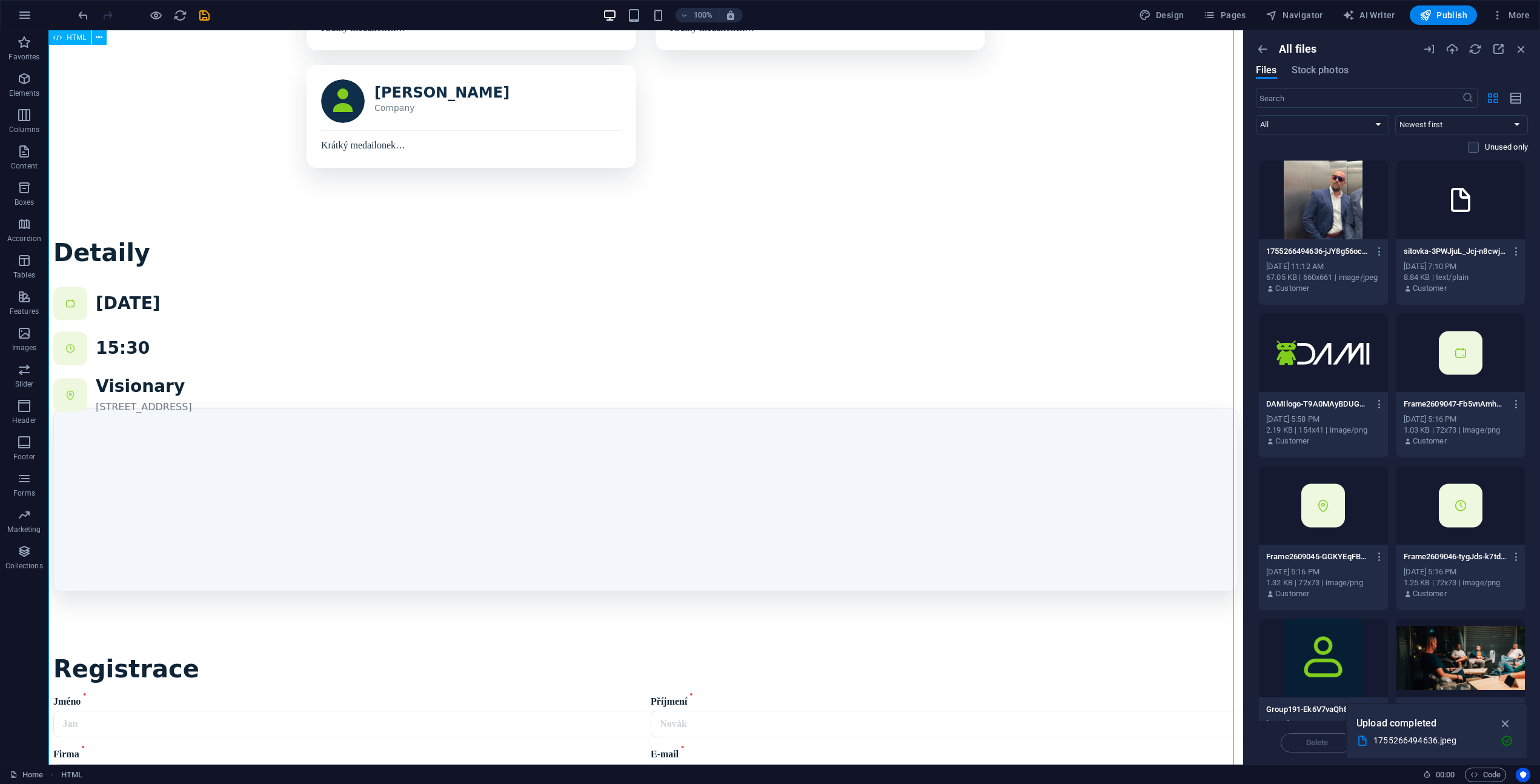
click at [435, 407] on div "Program Řečníci Detaily Registrovat se [GEOGRAPHIC_DATA]? Cože? Většina network…" at bounding box center [646, 97] width 1185 height 1906
click at [222, 407] on div "Program Řečníci Detaily Registrovat se [GEOGRAPHIC_DATA]? Cože? Většina network…" at bounding box center [646, 97] width 1185 height 1906
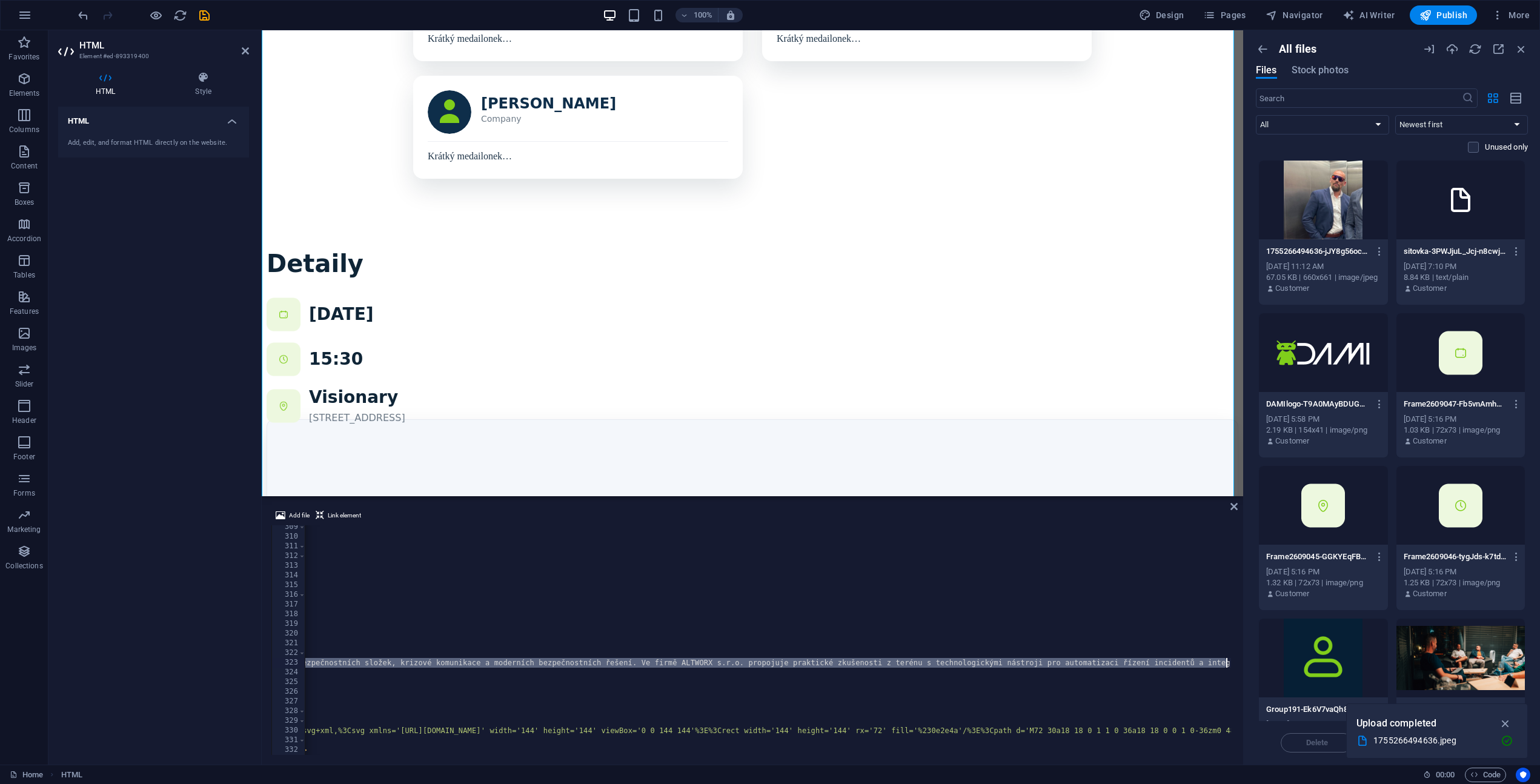
scroll to position [0, 428]
drag, startPoint x: 326, startPoint y: 664, endPoint x: 1226, endPoint y: 662, distance: 900.0
click at [1226, 662] on div "< div class = "sitovka-speakers__grid" > <!-- Card 1 --> < article class = "spk…" at bounding box center [735, 646] width 1717 height 246
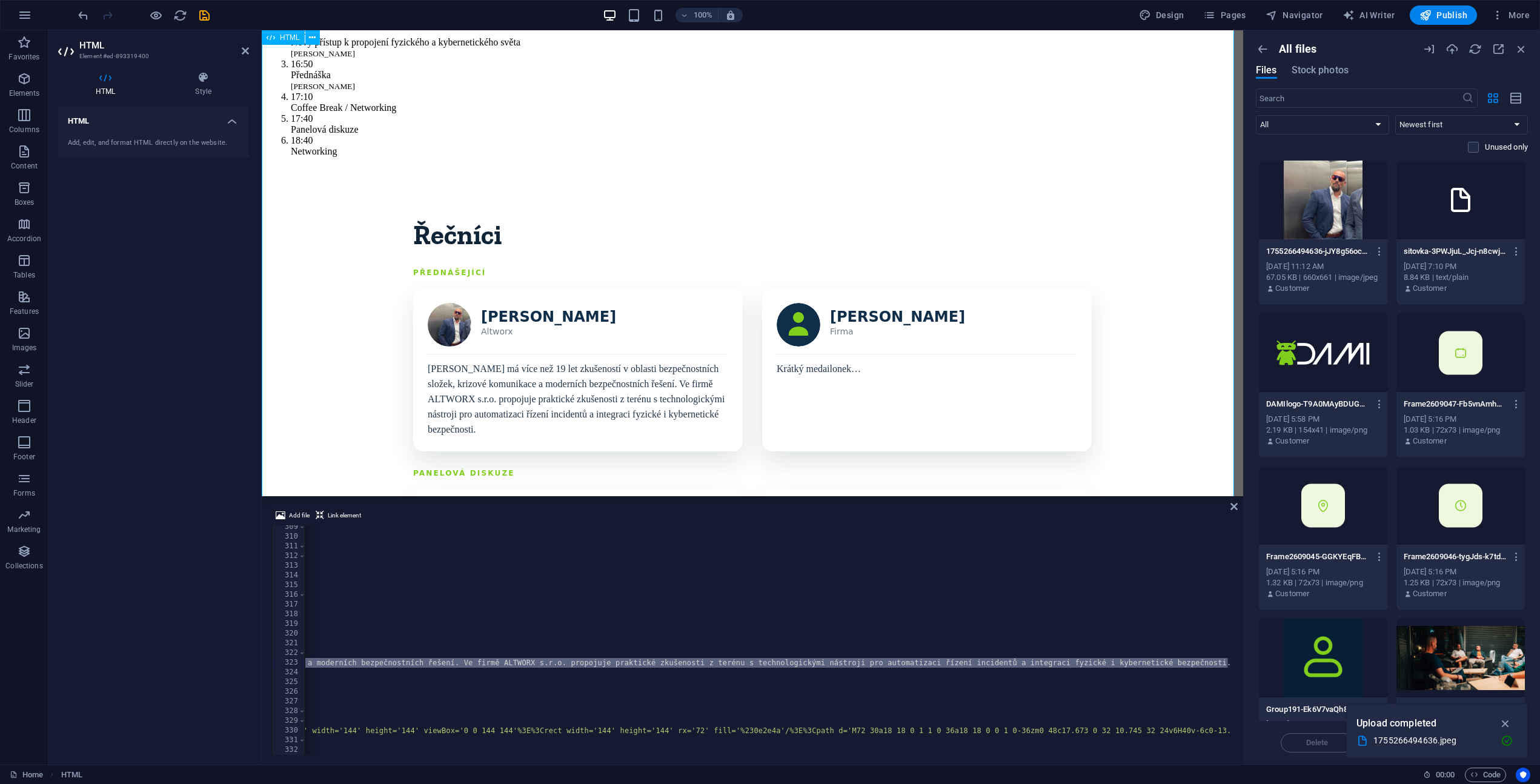
scroll to position [371, 0]
click at [523, 345] on div "Program Řečníci Detaily Registrovat se [GEOGRAPHIC_DATA]? Cože? Většina network…" at bounding box center [752, 634] width 972 height 1917
click at [489, 346] on div "Program Řečníci Detaily Registrovat se [GEOGRAPHIC_DATA]? Cože? Většina network…" at bounding box center [752, 634] width 972 height 1917
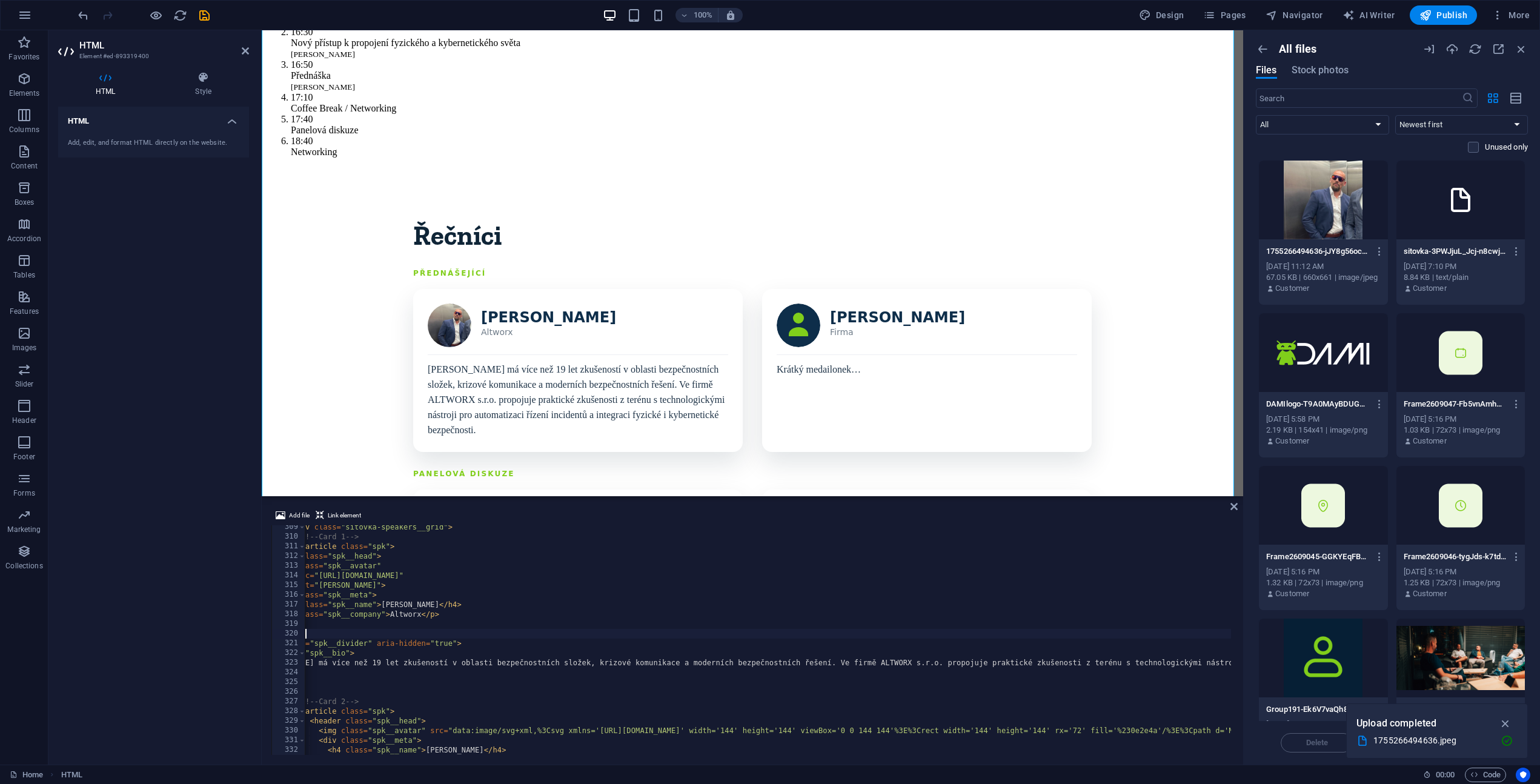
scroll to position [0, 51]
click at [664, 630] on div "< div class = "sitovka-speakers__grid" > <!-- Card 1 --> < article class = "spk…" at bounding box center [1112, 646] width 1717 height 246
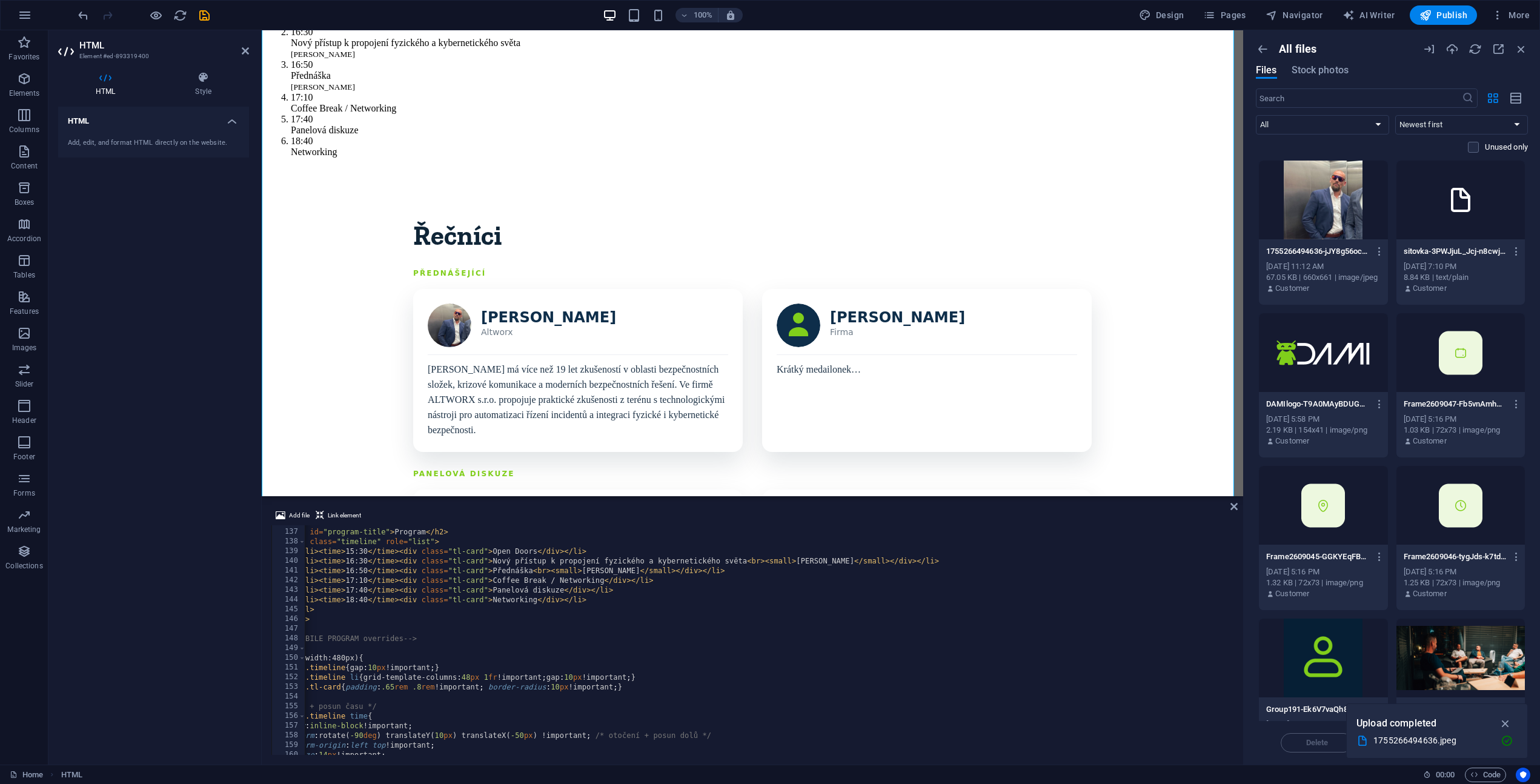
scroll to position [1280, 0]
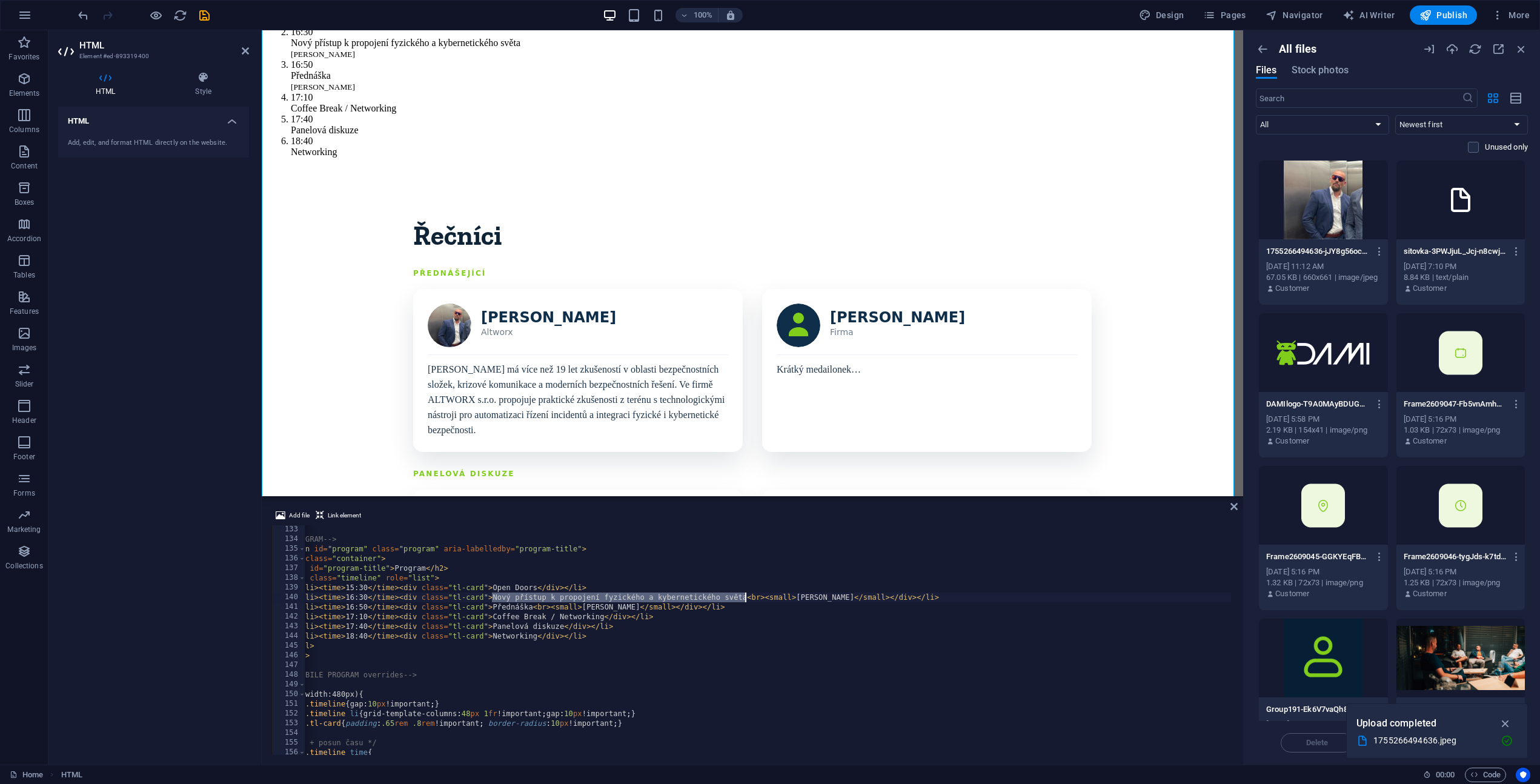
drag, startPoint x: 493, startPoint y: 599, endPoint x: 745, endPoint y: 596, distance: 252.0
click at [745, 596] on div "<!-- PROGRAM --> < section id = "program" class = "program" aria-labelledby = "…" at bounding box center [1112, 648] width 1717 height 246
type textarea "<li><time>16:30</time><div class="tl-card">Nový přístup k propojení fyzického a…"
